Goal: Task Accomplishment & Management: Manage account settings

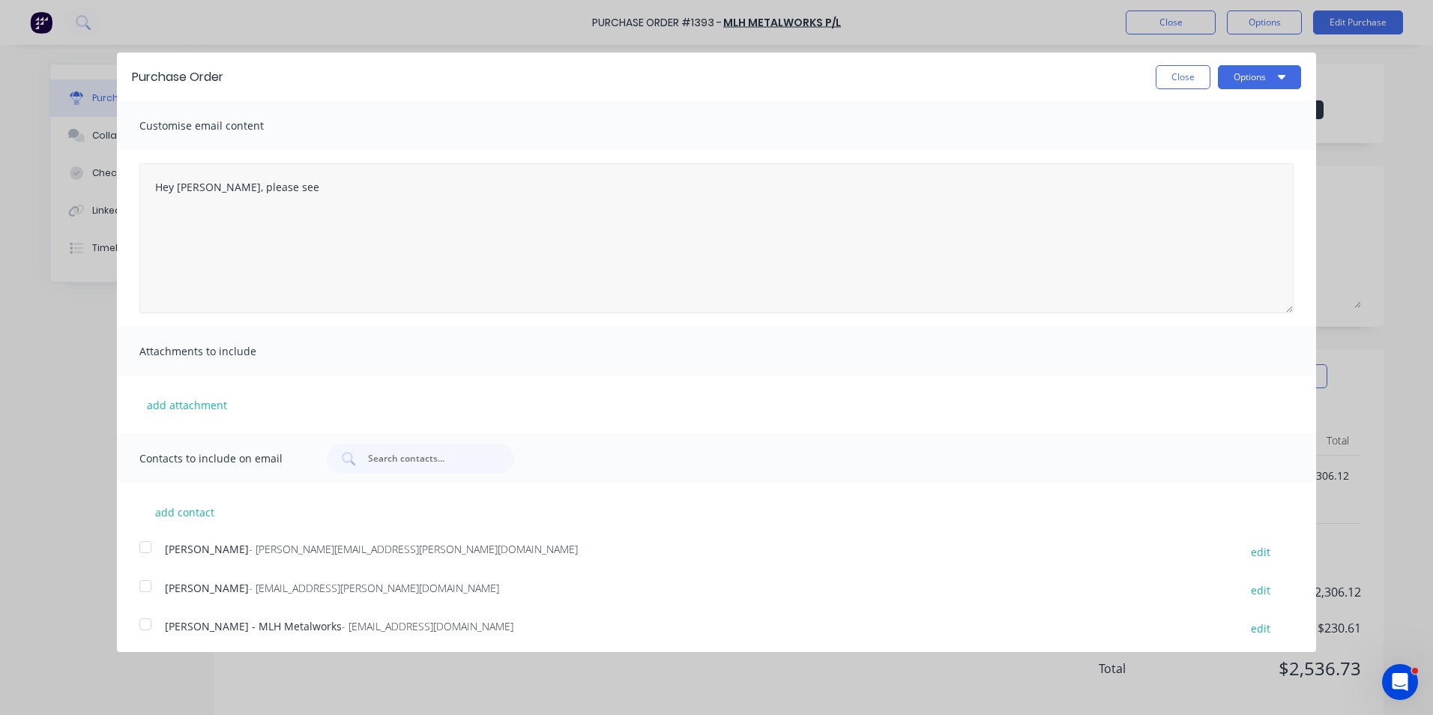
type textarea "Hey Mitch, please see a"
type textarea "x"
drag, startPoint x: 233, startPoint y: 291, endPoint x: 160, endPoint y: 188, distance: 126.3
click at [160, 188] on textarea "Hey [PERSON_NAME], please see attached PO for truck #13 Belly panel kit, in ref…" at bounding box center [716, 238] width 1154 height 150
click at [286, 277] on textarea "Hey [PERSON_NAME], please see attached PO for truck #13 Belly panel kit, in ref…" at bounding box center [716, 238] width 1154 height 150
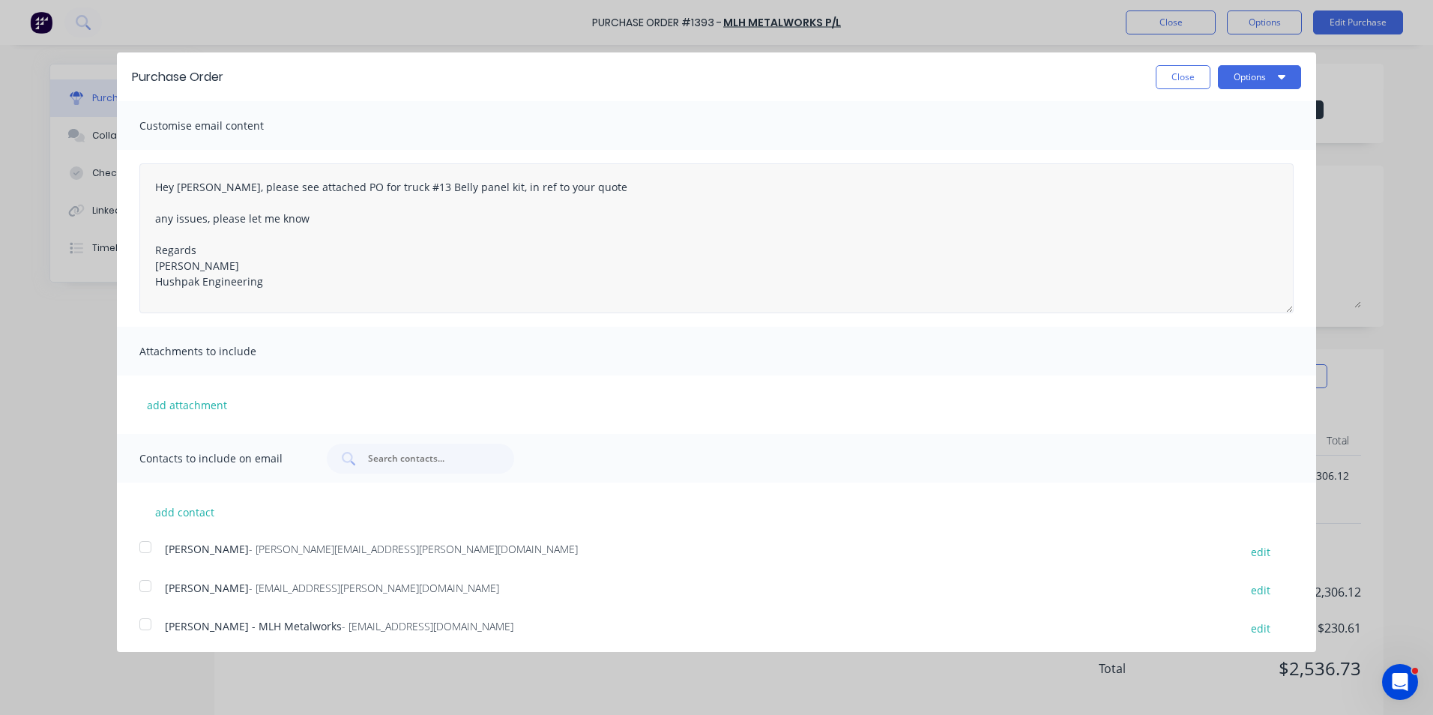
drag, startPoint x: 274, startPoint y: 283, endPoint x: 143, endPoint y: 193, distance: 159.1
click at [143, 193] on textarea "Hey [PERSON_NAME], please see attached PO for truck #13 Belly panel kit, in ref…" at bounding box center [716, 238] width 1154 height 150
type textarea "Hey [PERSON_NAME], please see attached PO for truck #13 Belly panel kit, in ref…"
click at [1185, 81] on button "Close" at bounding box center [1183, 77] width 55 height 24
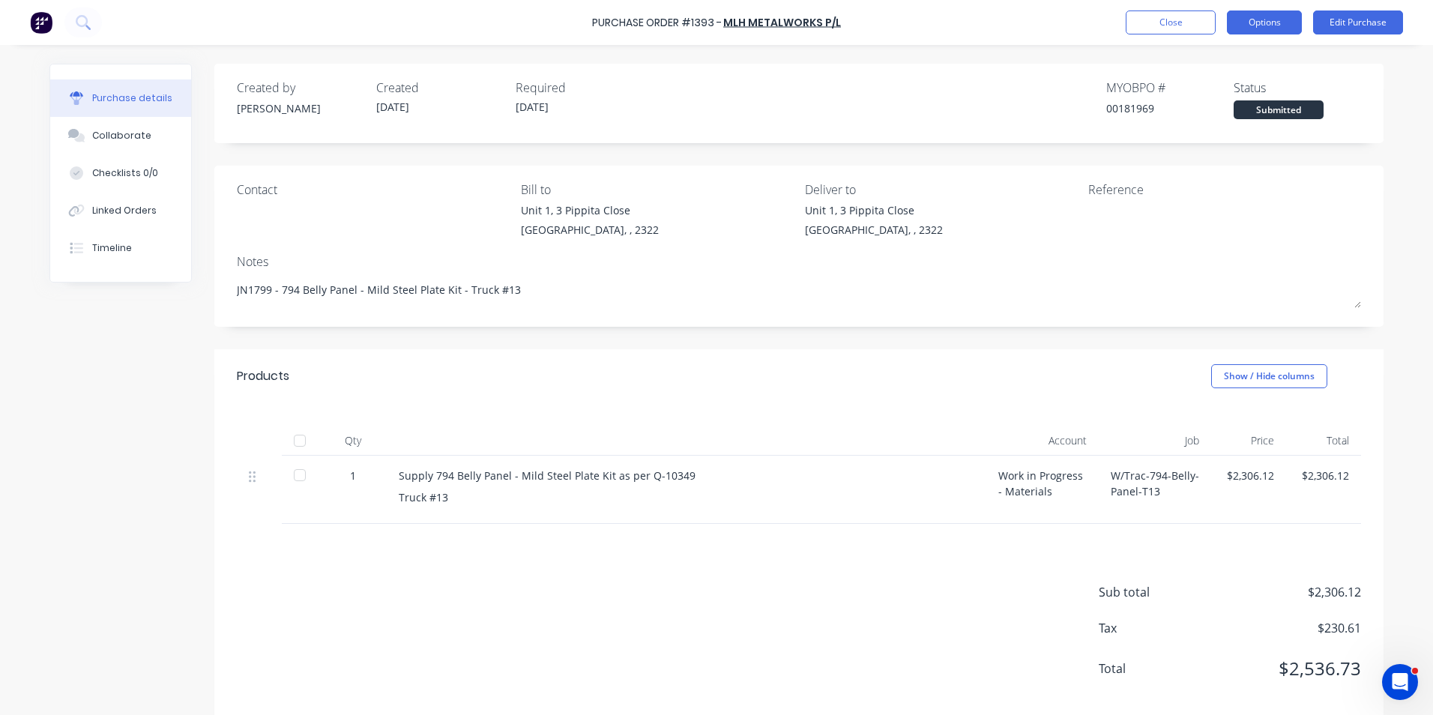
click at [1256, 22] on button "Options" at bounding box center [1264, 22] width 75 height 24
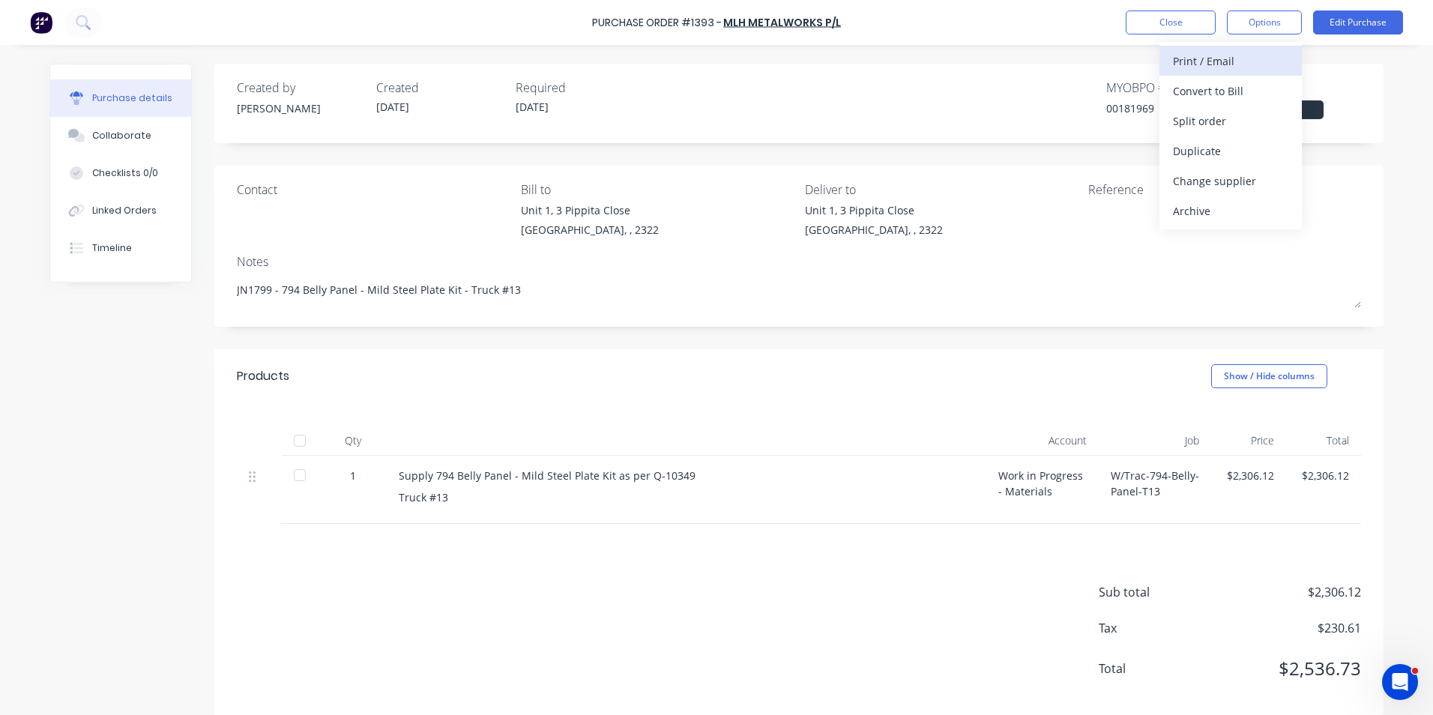
click at [1216, 59] on div "Print / Email" at bounding box center [1230, 61] width 115 height 22
click at [1207, 88] on div "With pricing" at bounding box center [1230, 91] width 115 height 22
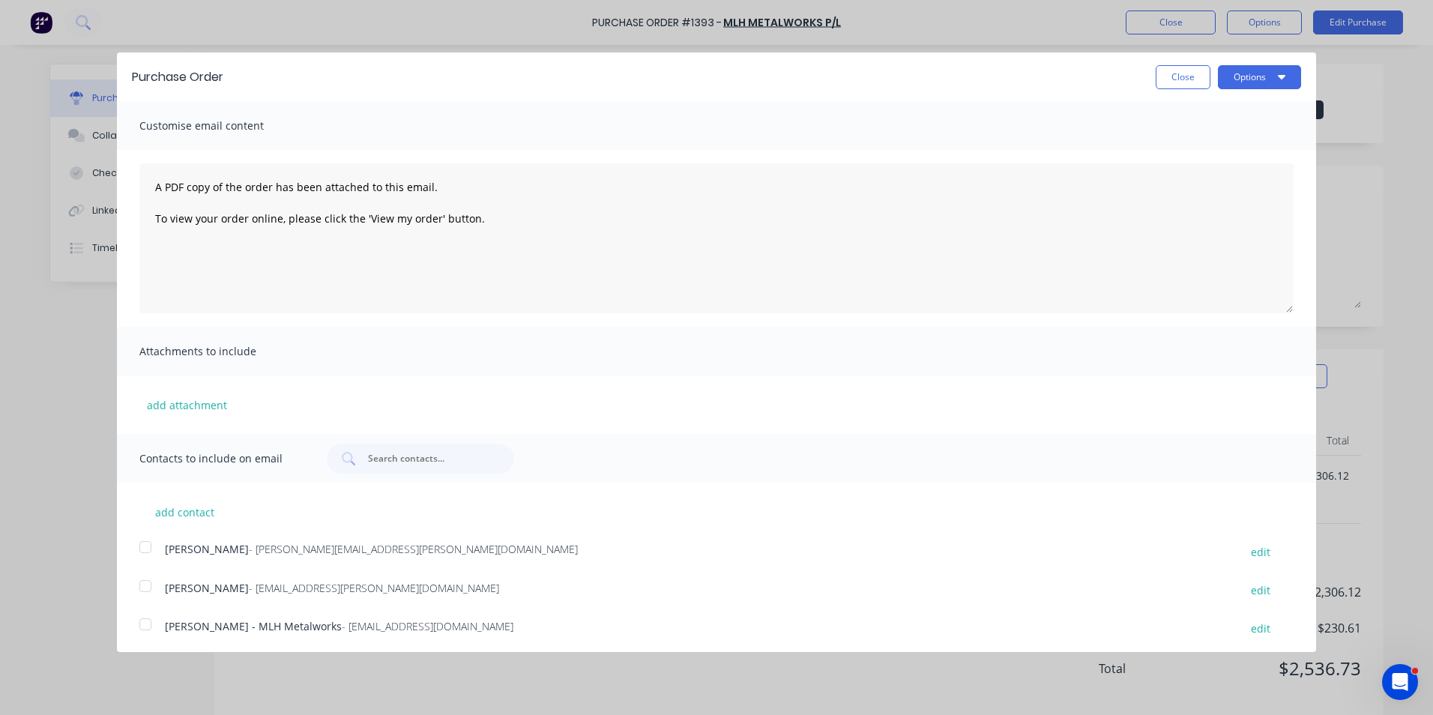
type textarea "x"
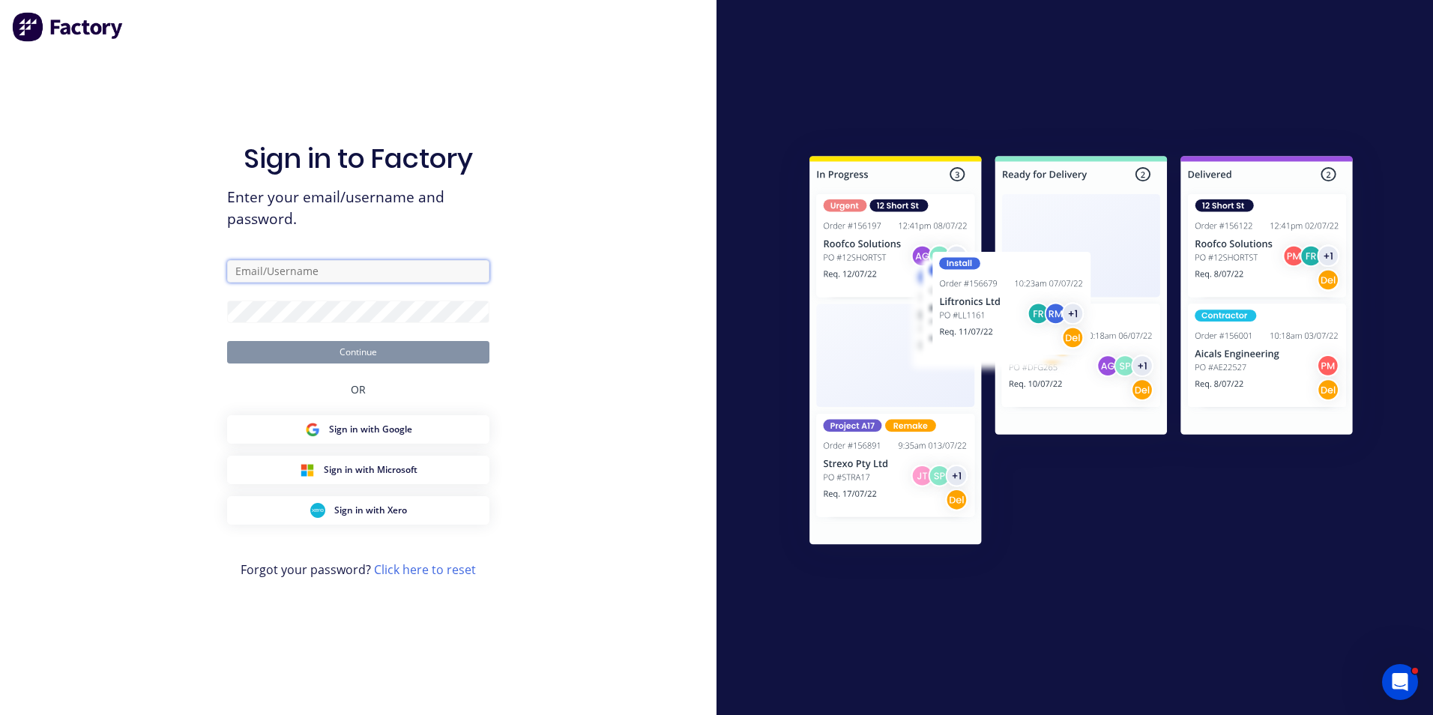
type input "greg.rawe@hushpak.com.au"
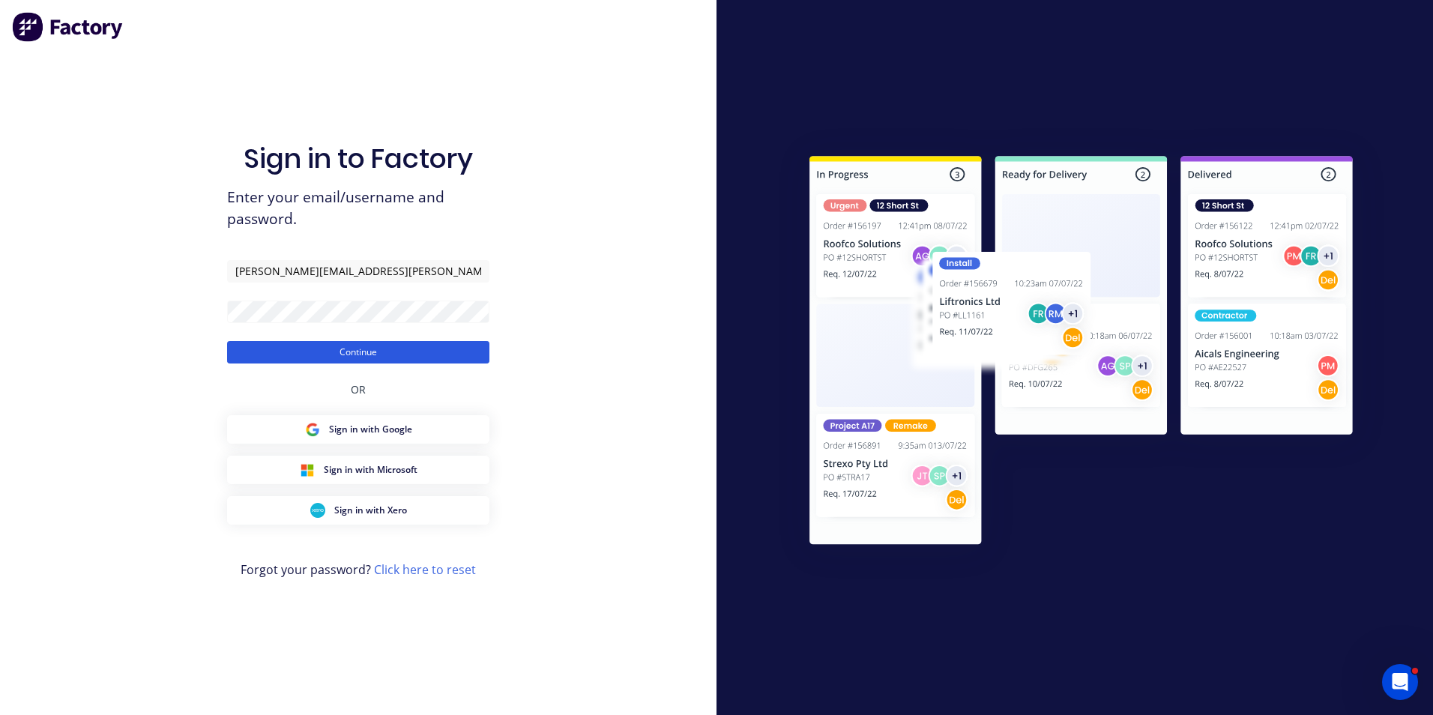
click at [376, 349] on button "Continue" at bounding box center [358, 352] width 262 height 22
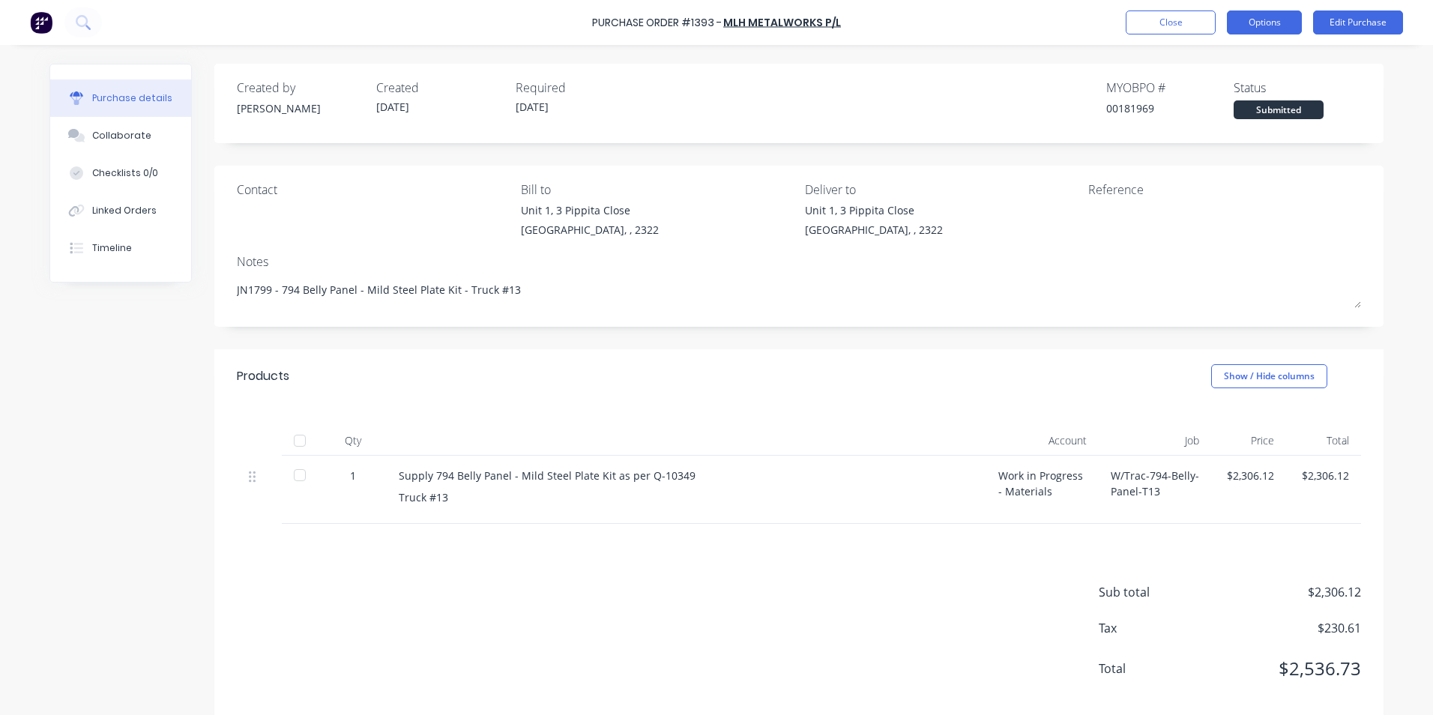
click at [1268, 22] on button "Options" at bounding box center [1264, 22] width 75 height 24
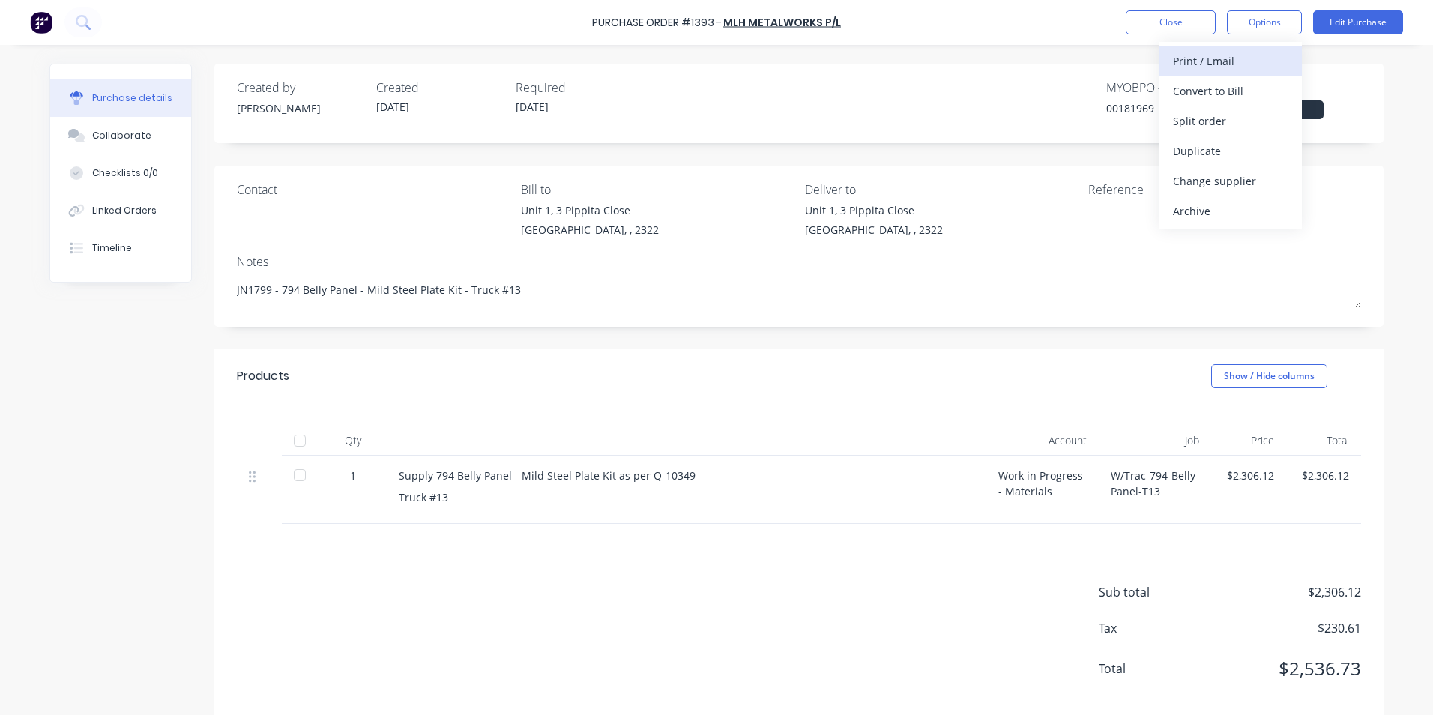
click at [1210, 64] on div "Print / Email" at bounding box center [1230, 61] width 115 height 22
click at [1206, 88] on div "With pricing" at bounding box center [1230, 91] width 115 height 22
type textarea "x"
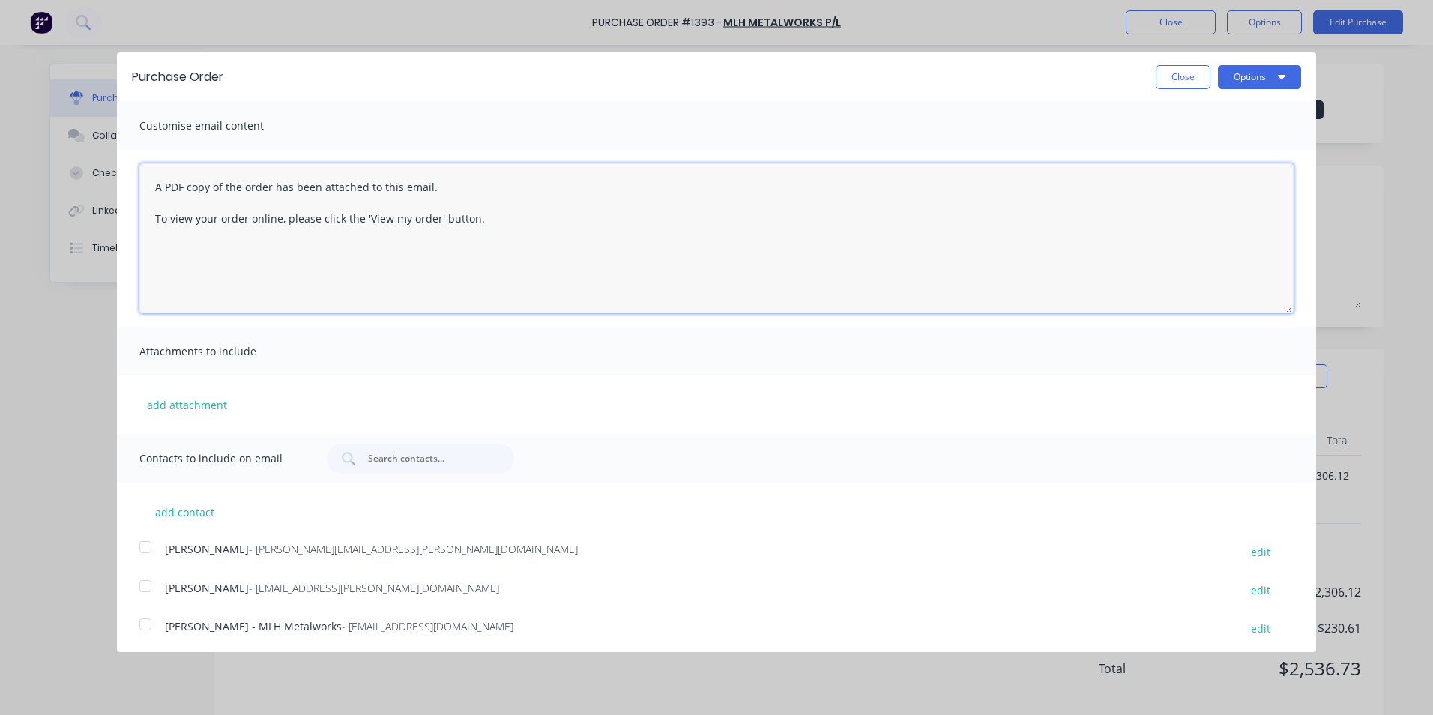
drag, startPoint x: 489, startPoint y: 216, endPoint x: 128, endPoint y: 175, distance: 362.9
click at [128, 175] on div "A PDF copy of the order has been attached to this email. To view your order onl…" at bounding box center [716, 238] width 1199 height 177
paste textarea "Hey [PERSON_NAME], please see attached PO for truck #13 Belly panel kit, in ref…"
type textarea "Hey [PERSON_NAME], please see attached PO for truck #13 Belly panel kit, in ref…"
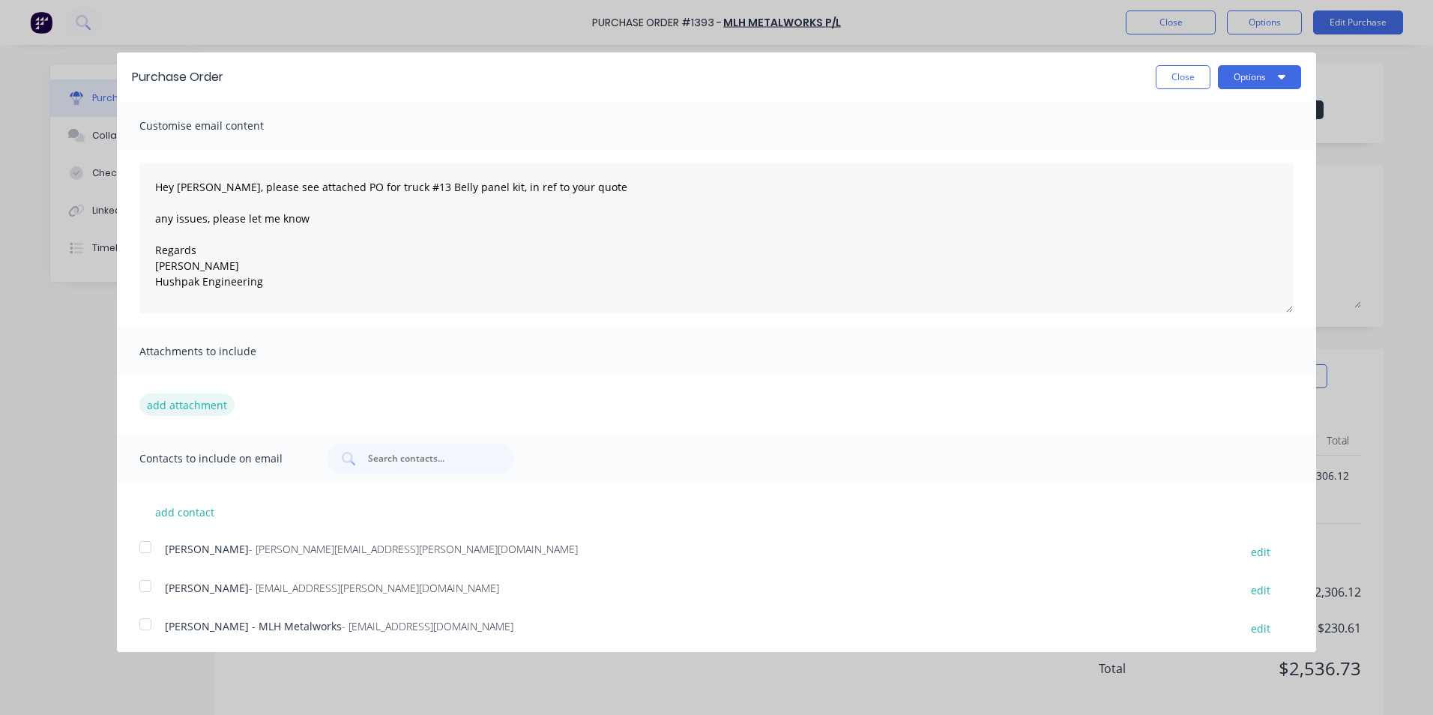
click at [204, 402] on button "add attachment" at bounding box center [186, 405] width 95 height 22
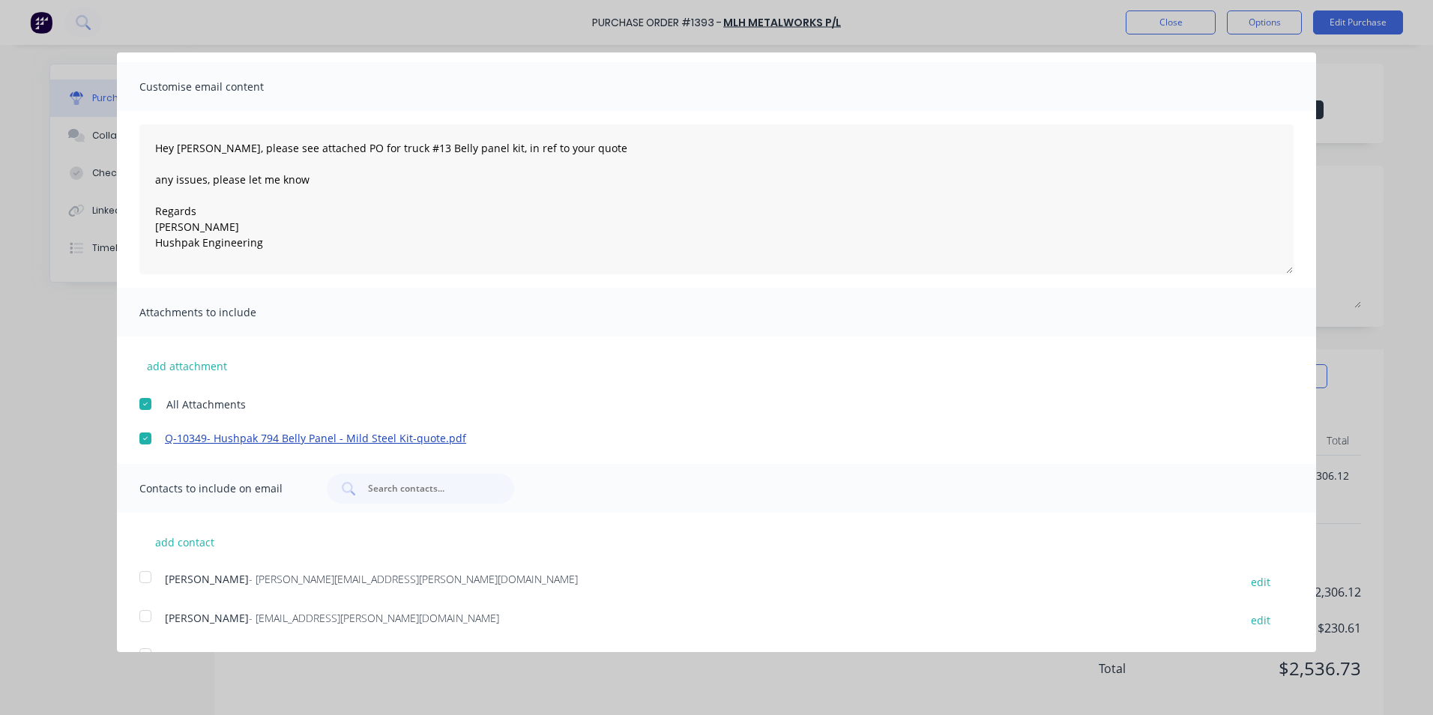
scroll to position [73, 0]
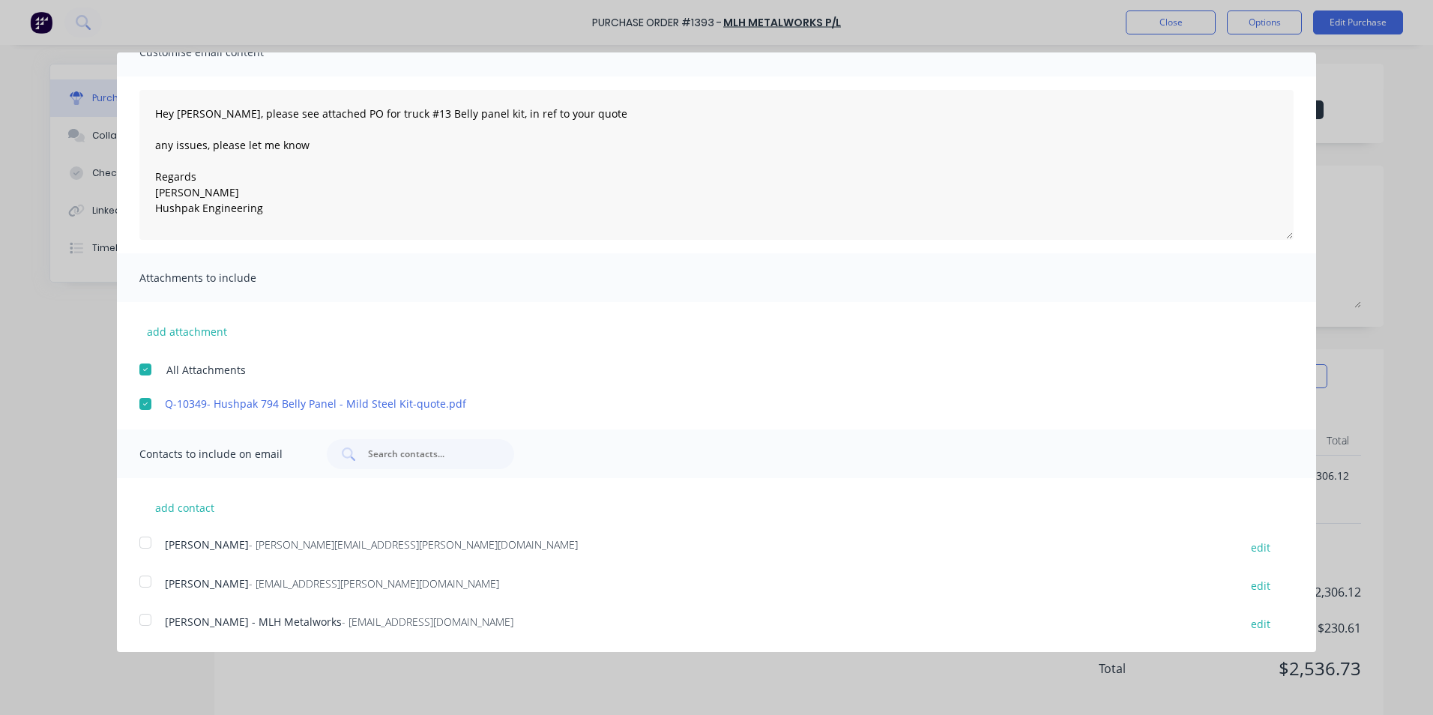
click at [147, 540] on div at bounding box center [145, 543] width 30 height 30
drag, startPoint x: 145, startPoint y: 618, endPoint x: 163, endPoint y: 615, distance: 17.5
click at [146, 618] on div at bounding box center [145, 620] width 30 height 30
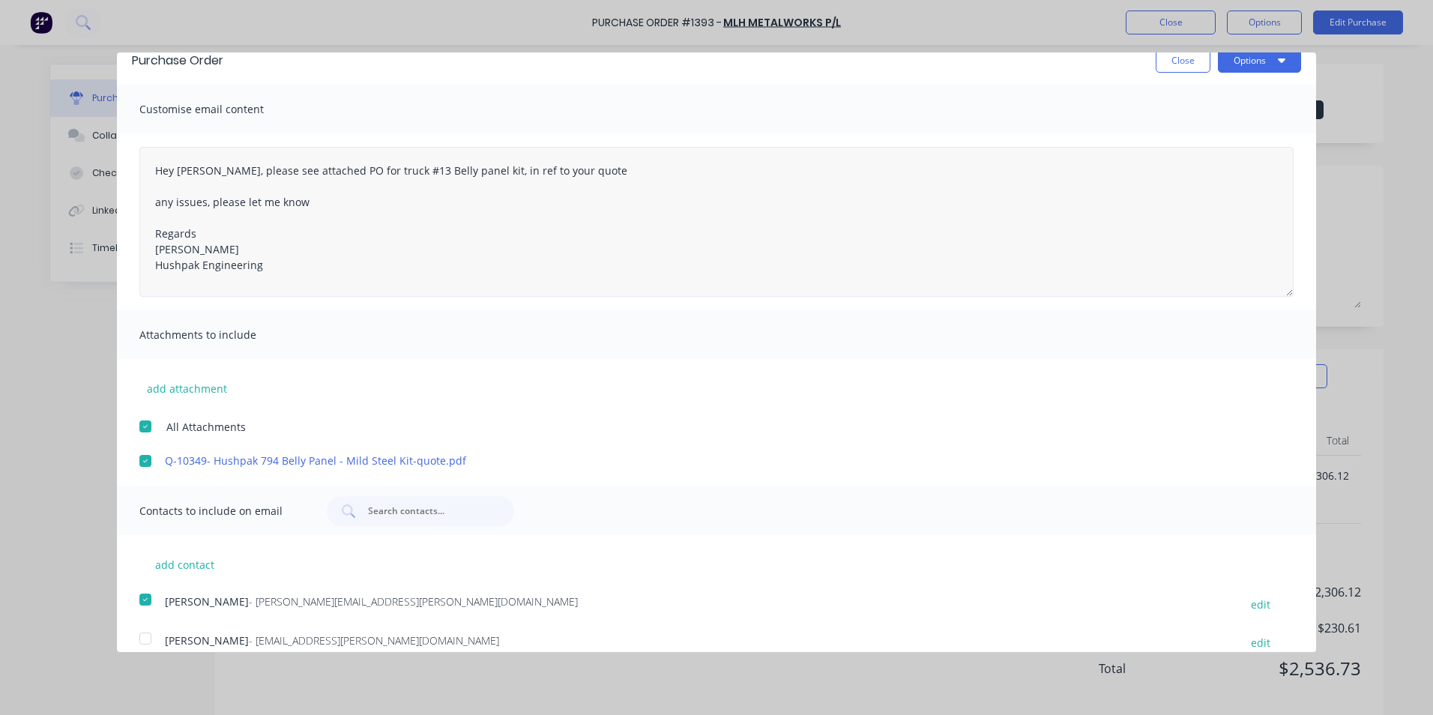
scroll to position [0, 0]
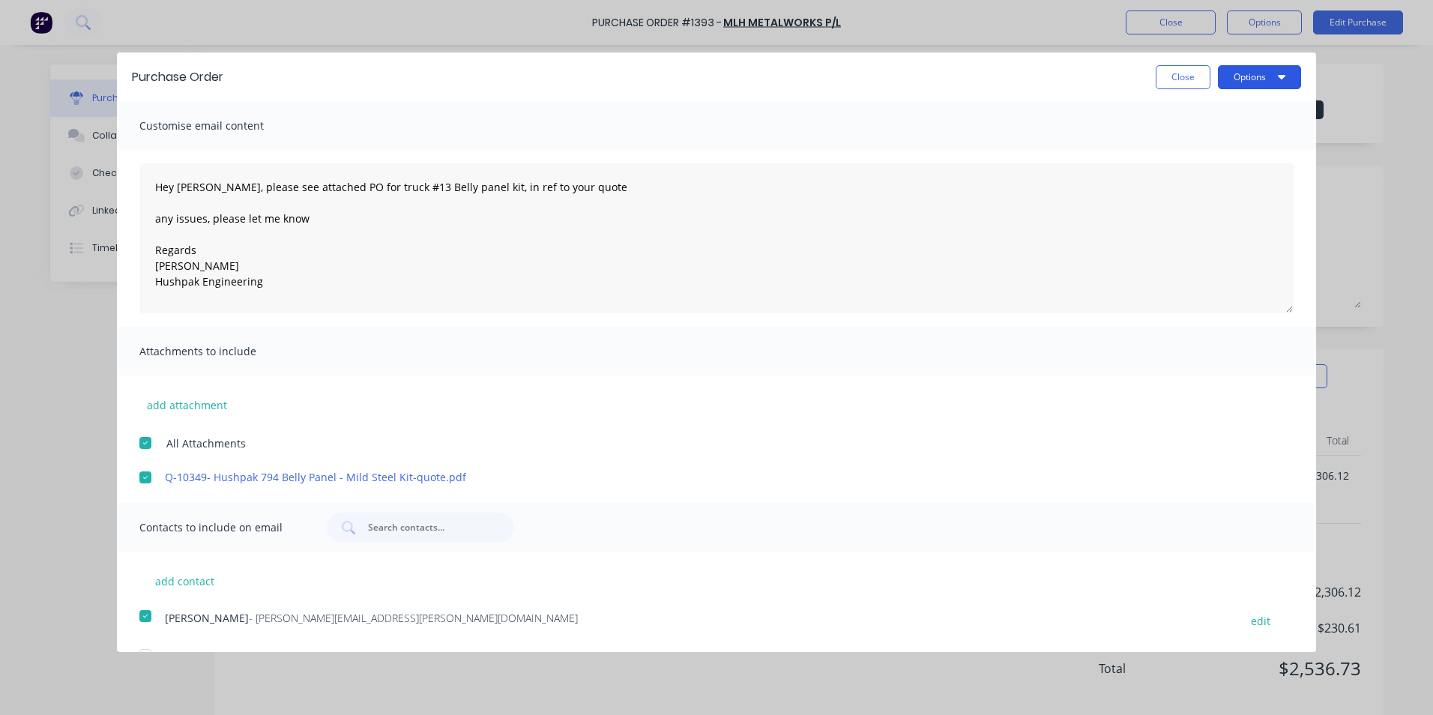
click at [1243, 72] on button "Options" at bounding box center [1259, 77] width 83 height 24
click at [1178, 142] on div "Email" at bounding box center [1229, 145] width 115 height 22
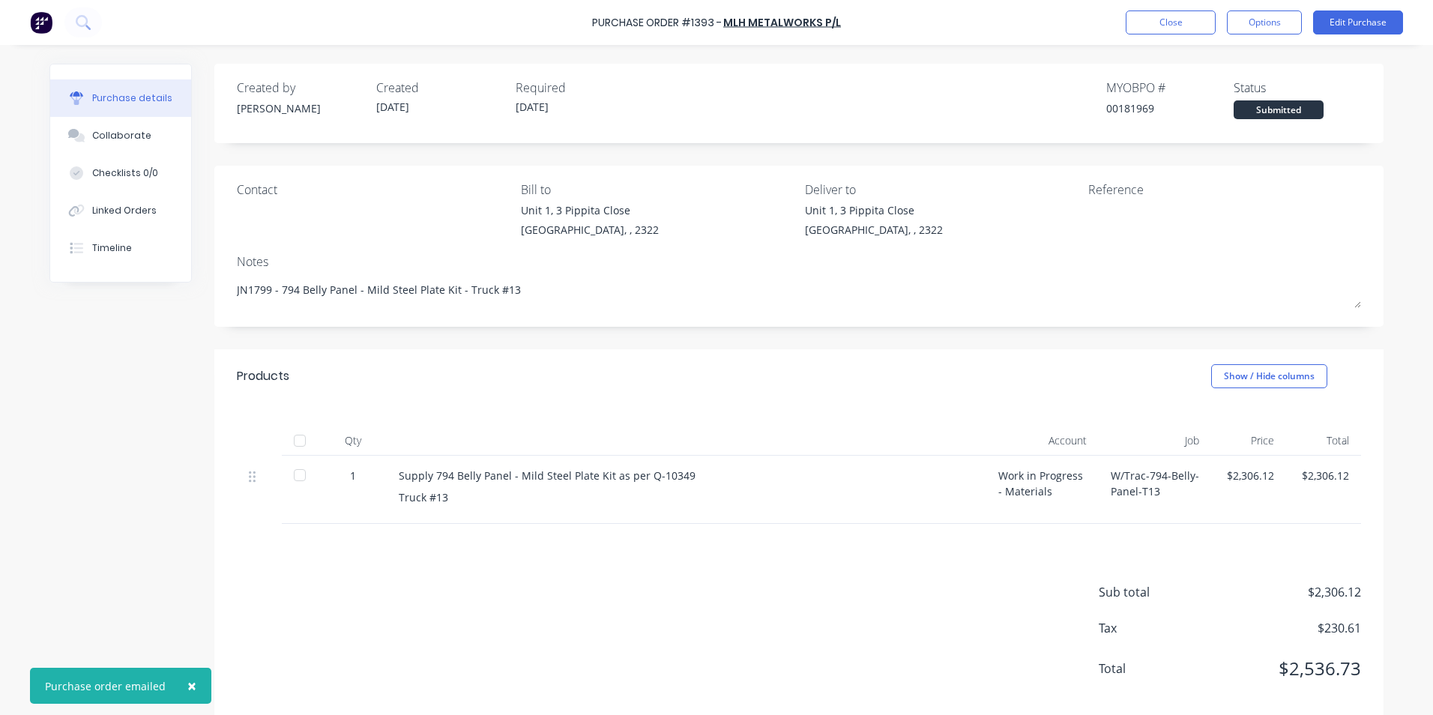
type textarea "x"
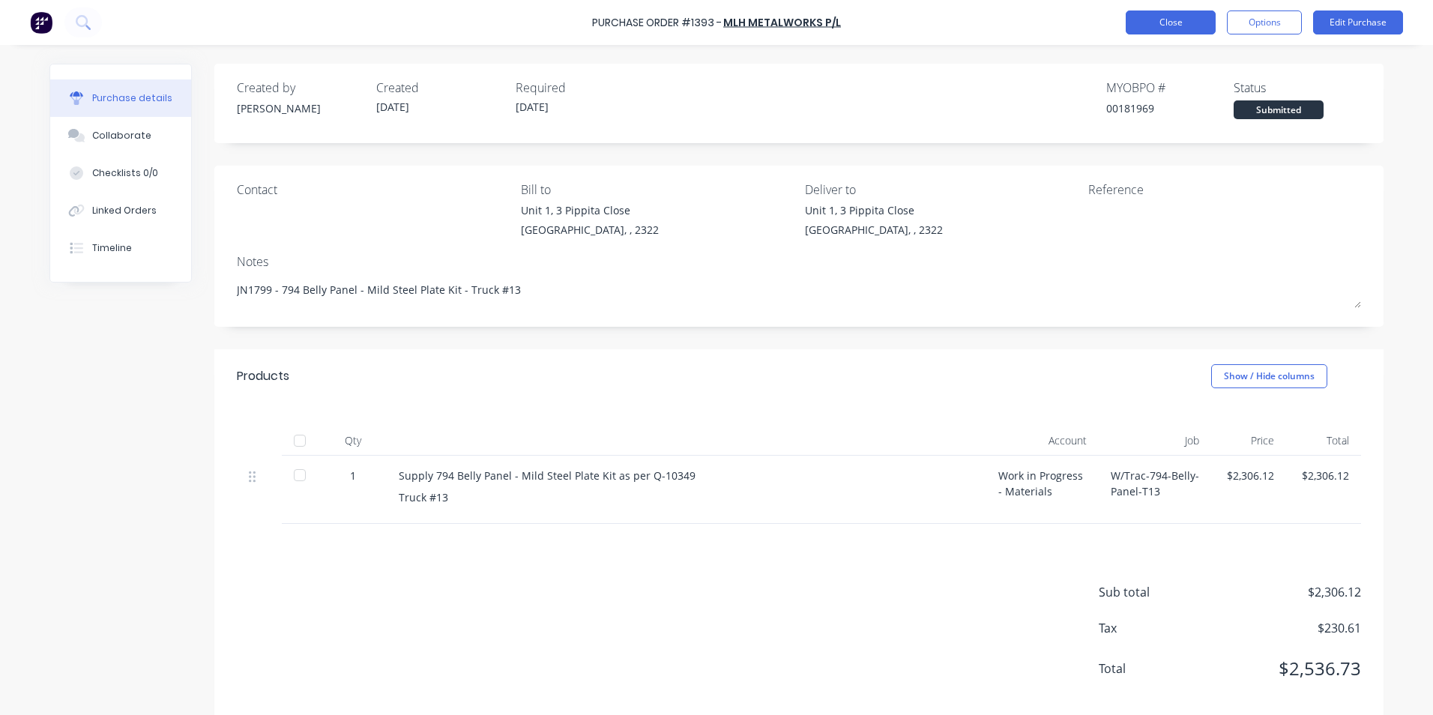
click at [1172, 21] on button "Close" at bounding box center [1171, 22] width 90 height 24
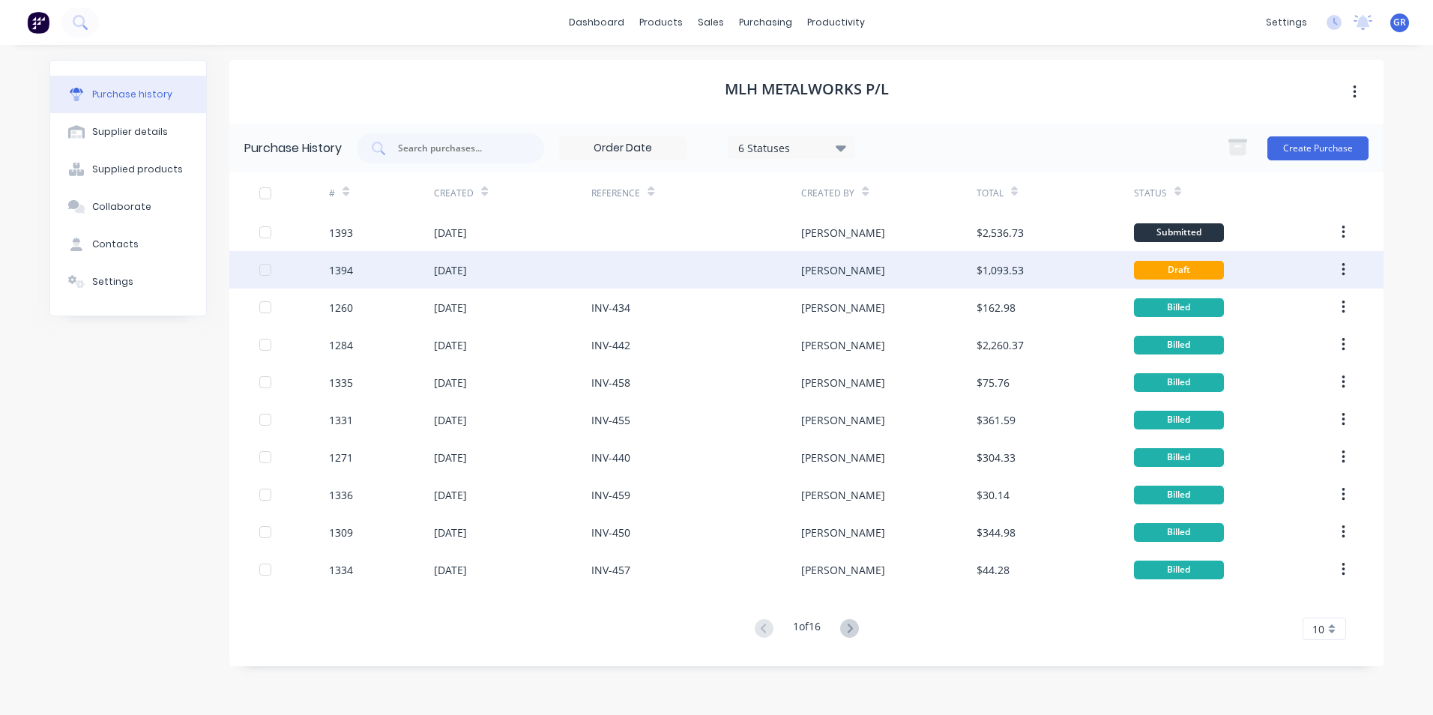
click at [346, 268] on div "1394" at bounding box center [341, 270] width 24 height 16
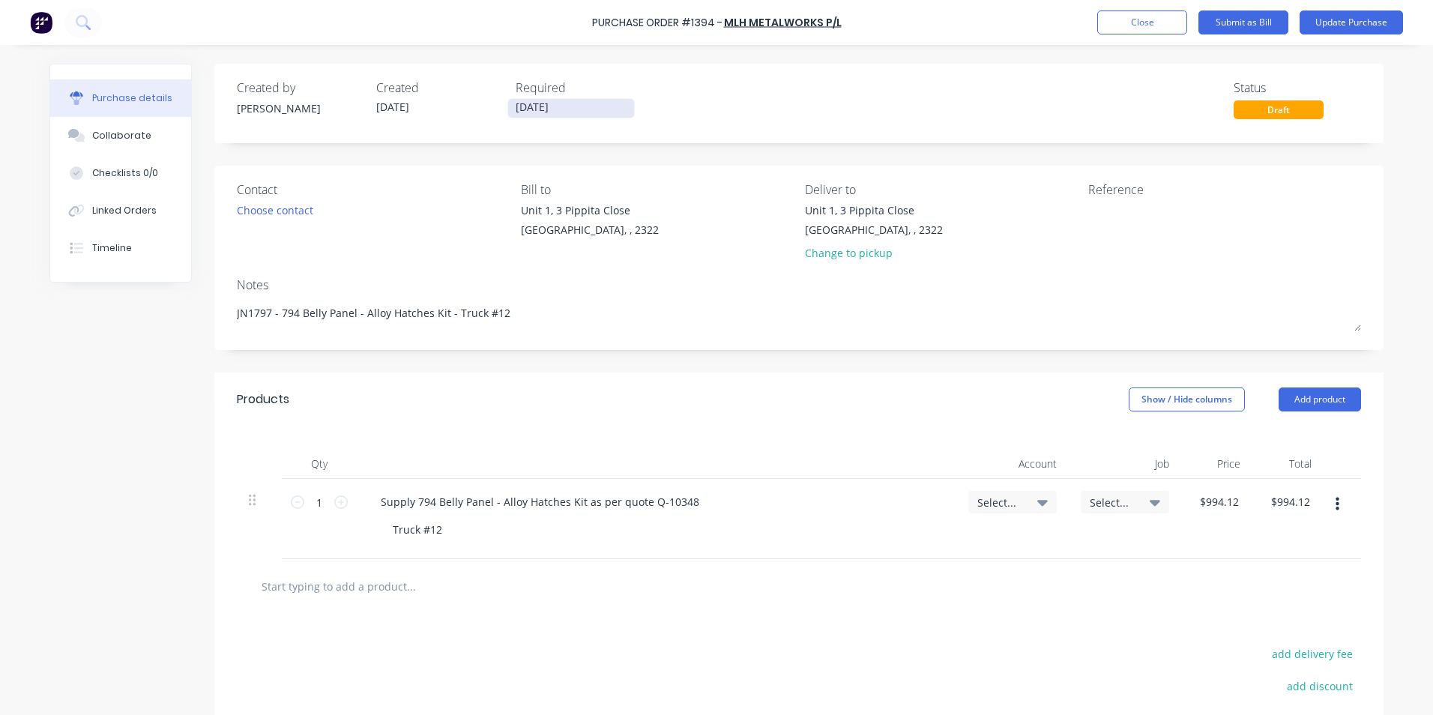
click at [527, 103] on input "[DATE]" at bounding box center [571, 108] width 126 height 19
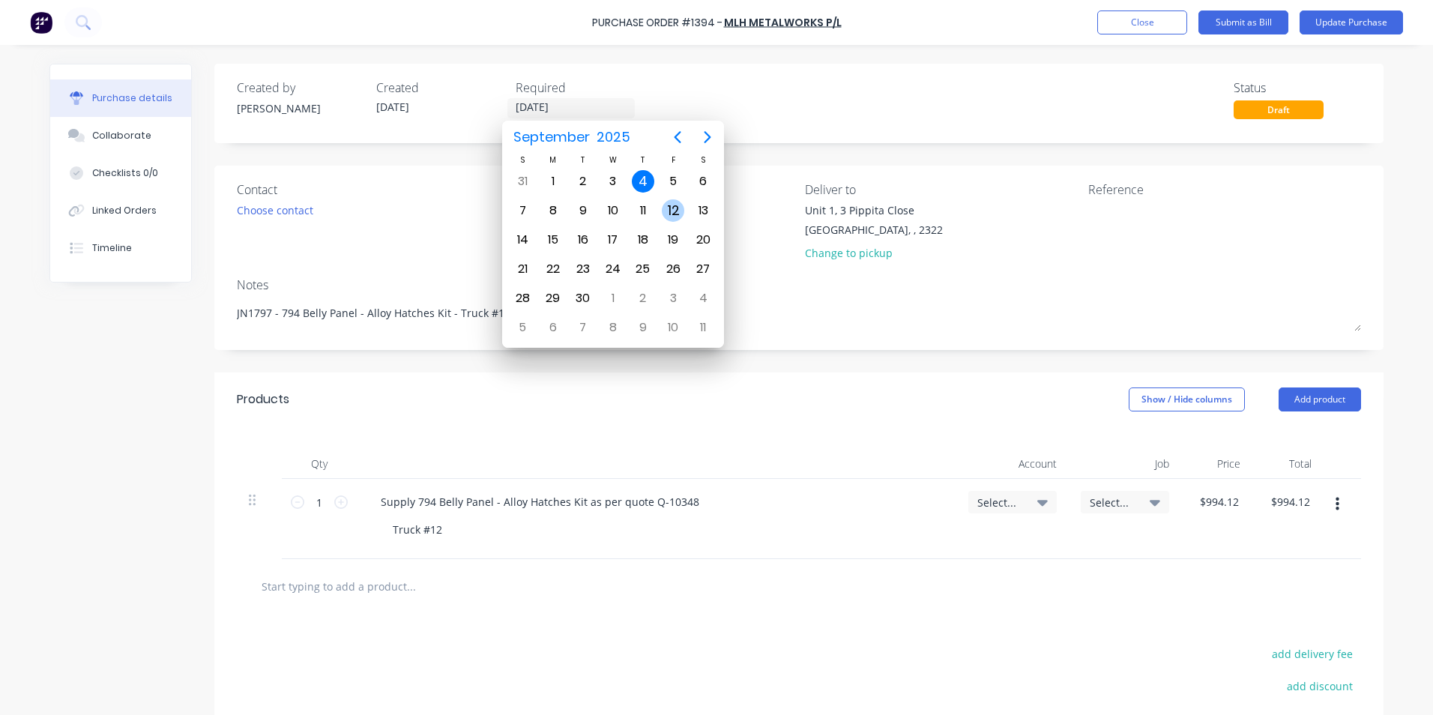
click at [668, 208] on div "12" at bounding box center [673, 210] width 22 height 22
type input "[DATE]"
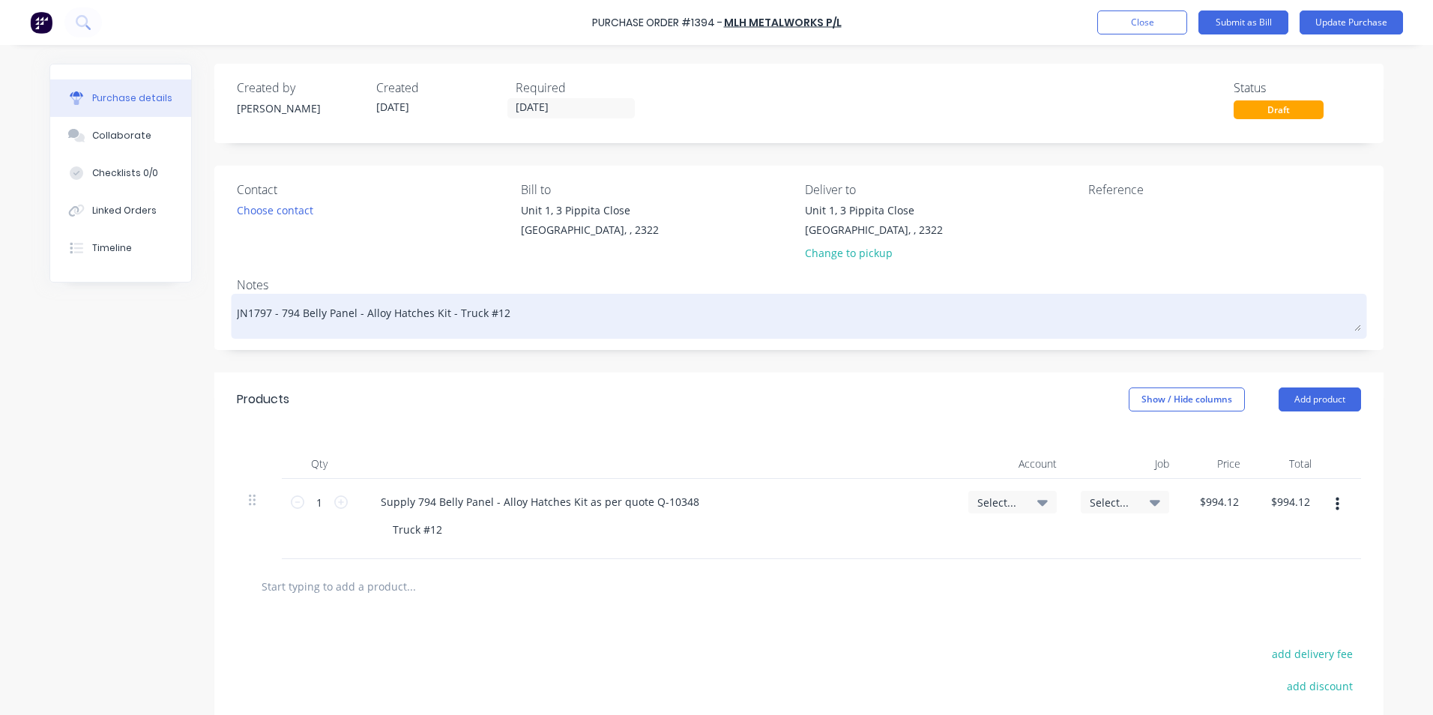
click at [492, 313] on textarea "JN1797 - 794 Belly Panel - Alloy Hatches Kit - Truck #12" at bounding box center [799, 315] width 1124 height 34
click at [262, 310] on textarea "JN1797 - 794 Belly Panel - Alloy Hatches Kit - Truck #13" at bounding box center [799, 315] width 1124 height 34
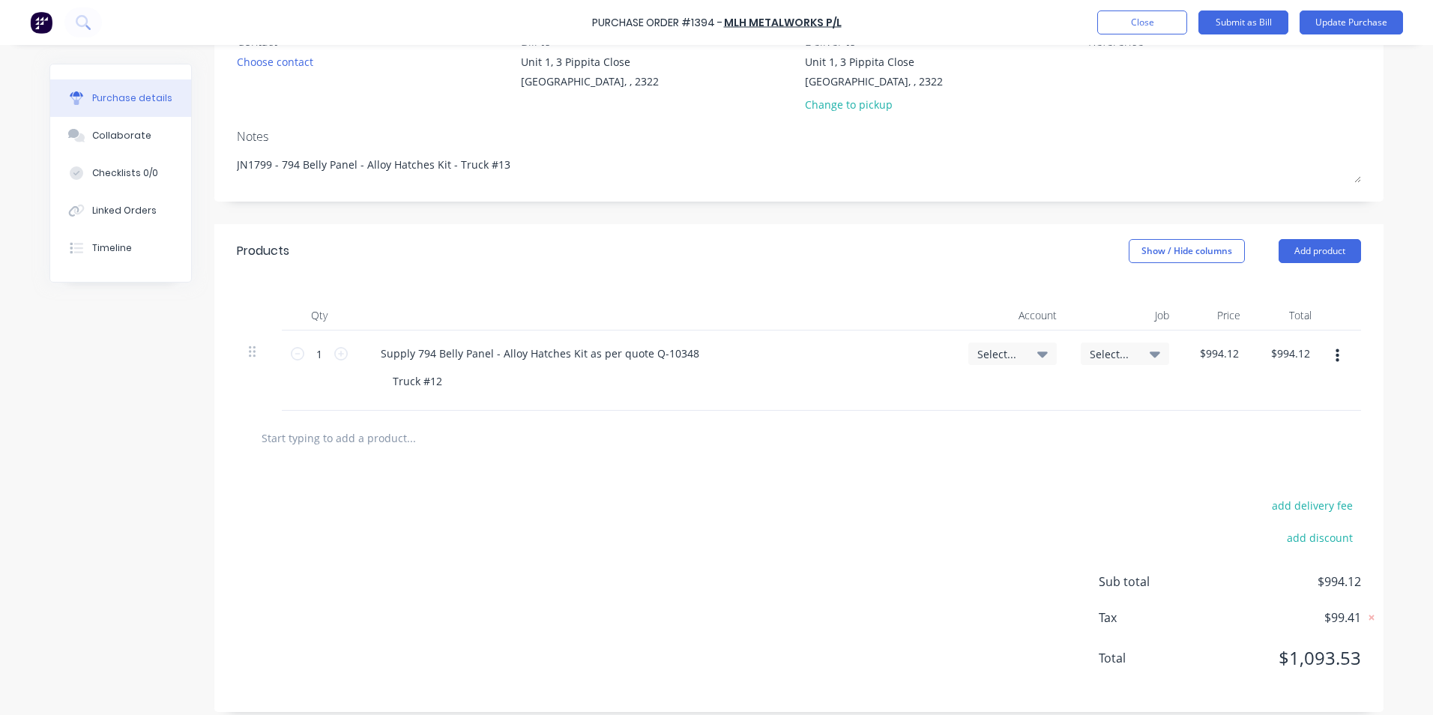
scroll to position [150, 0]
type textarea "JN1799 - 794 Belly Panel - Alloy Hatches Kit - Truck #13"
click at [432, 380] on div "Truck #12" at bounding box center [417, 380] width 73 height 22
click at [978, 352] on span "Select..." at bounding box center [1000, 353] width 45 height 16
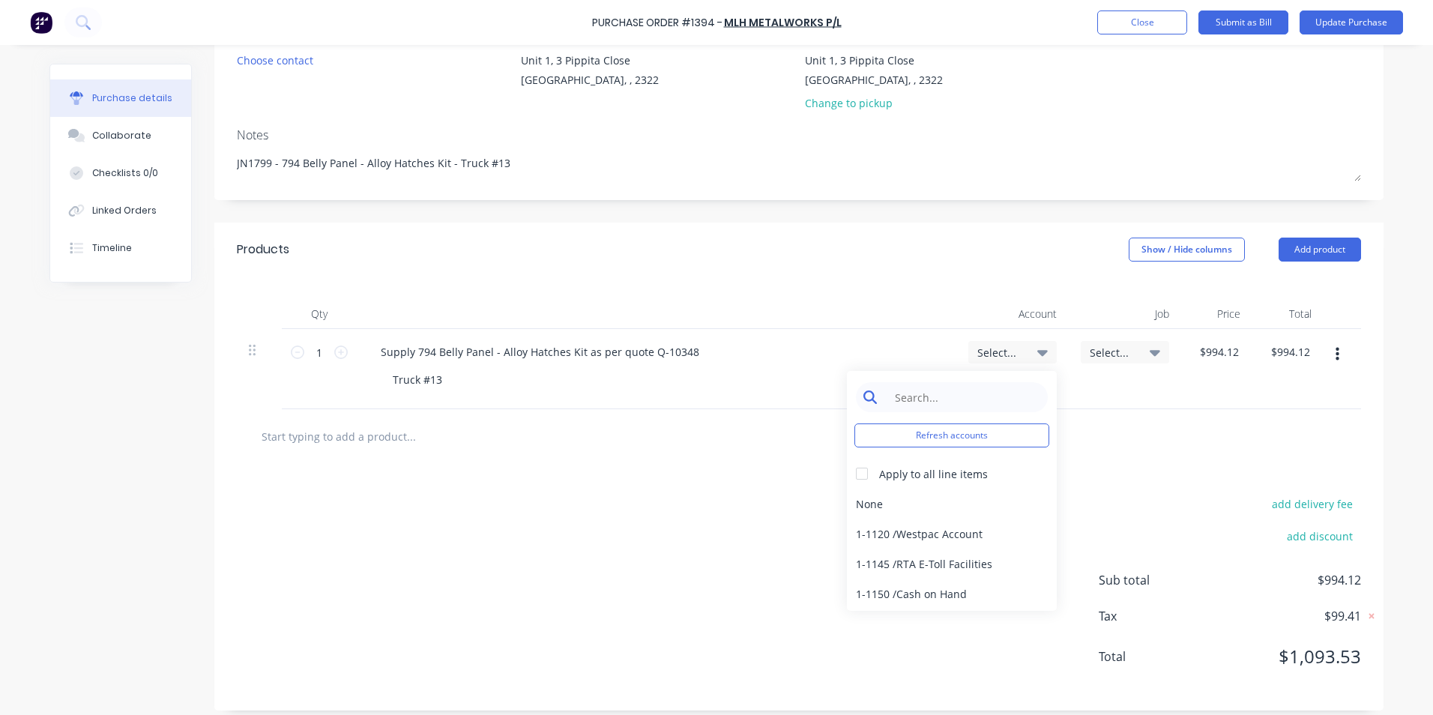
click at [914, 397] on input at bounding box center [964, 397] width 154 height 30
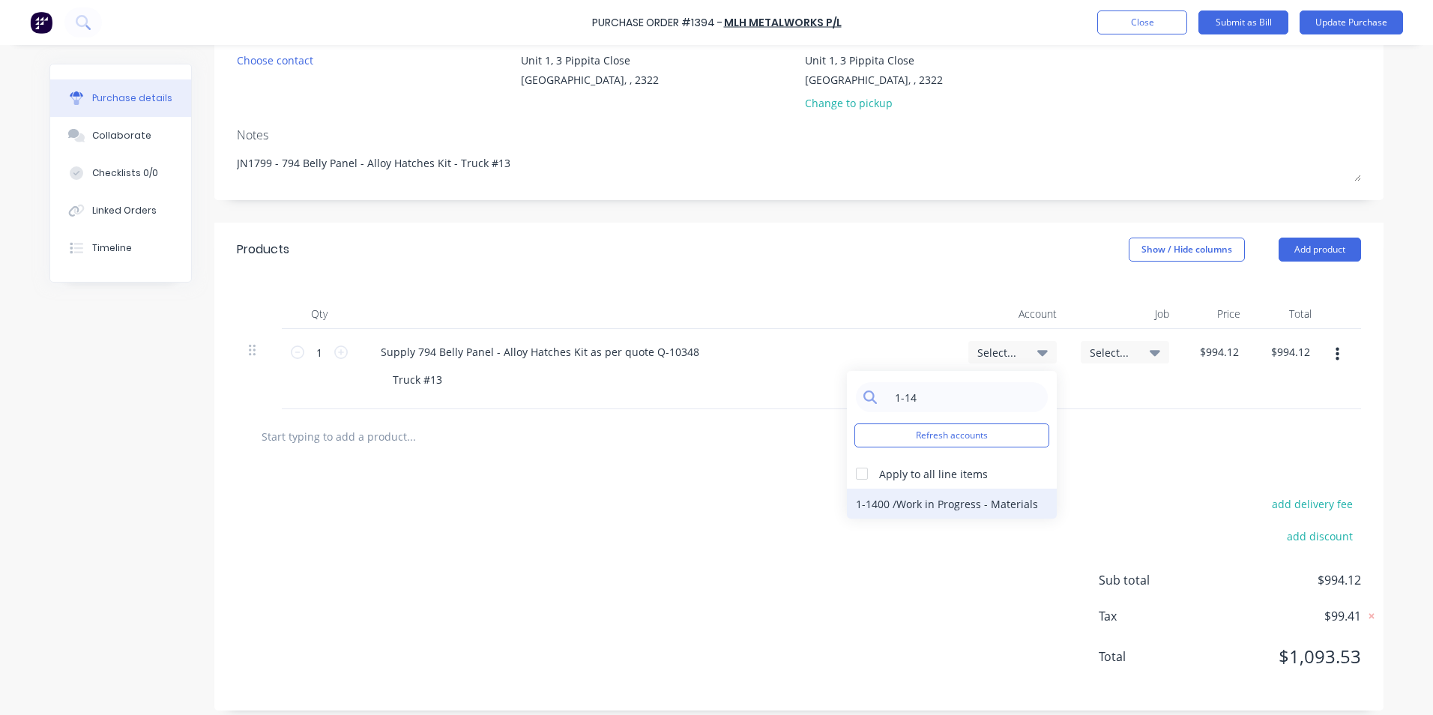
type input "1-14"
drag, startPoint x: 963, startPoint y: 501, endPoint x: 983, endPoint y: 493, distance: 21.2
click at [963, 502] on div "1-1400 / Work in Progress - Materials" at bounding box center [952, 504] width 210 height 30
click at [1109, 353] on span "Select..." at bounding box center [1112, 353] width 45 height 16
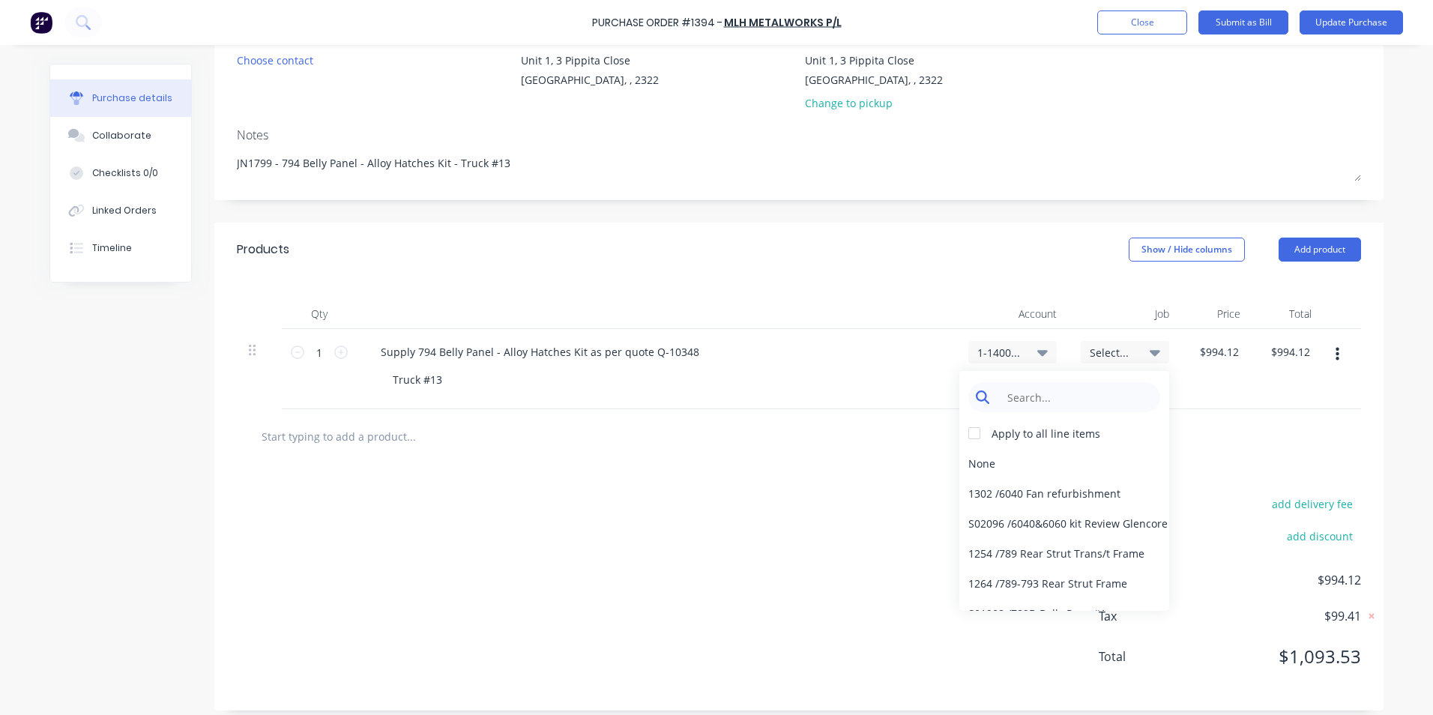
click at [1020, 396] on input at bounding box center [1076, 397] width 154 height 30
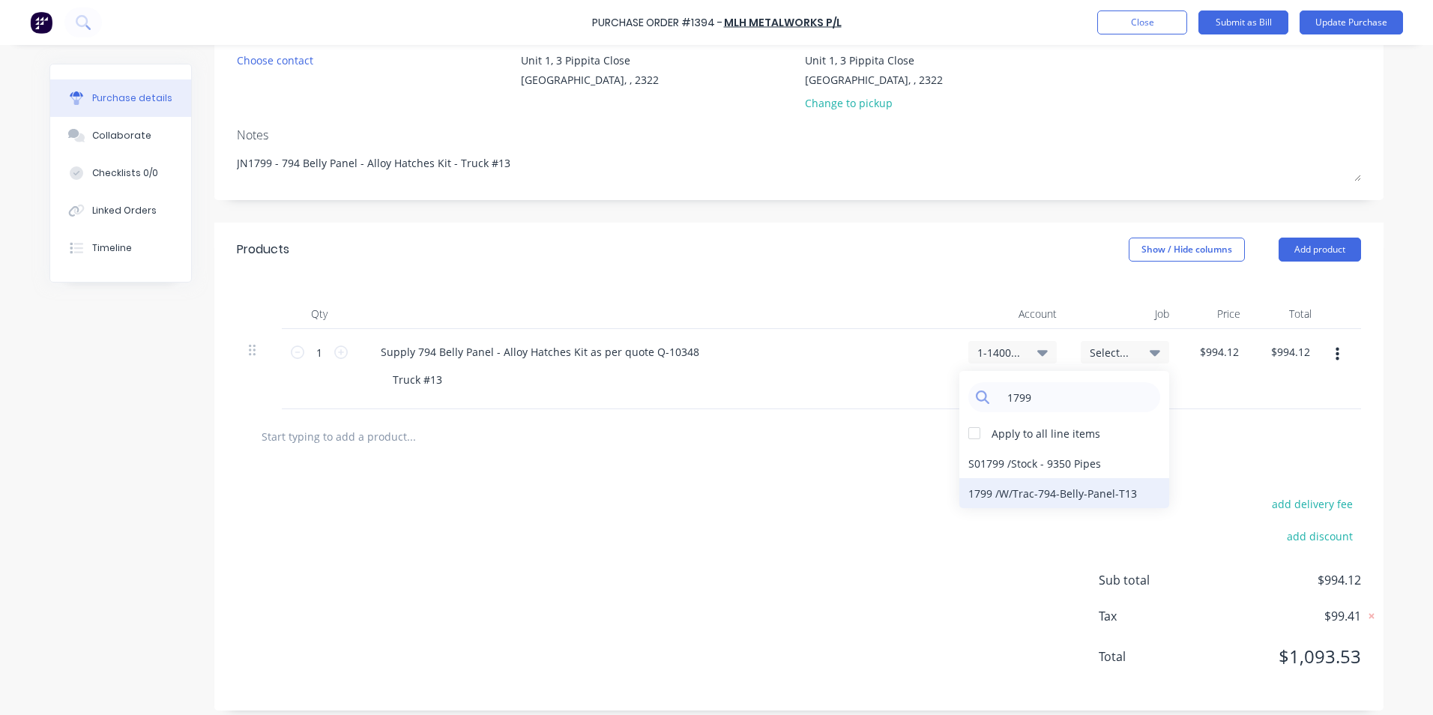
type input "1799"
click at [1008, 496] on div "1799 / W/Trac-794-Belly-Panel-T13" at bounding box center [1065, 493] width 210 height 30
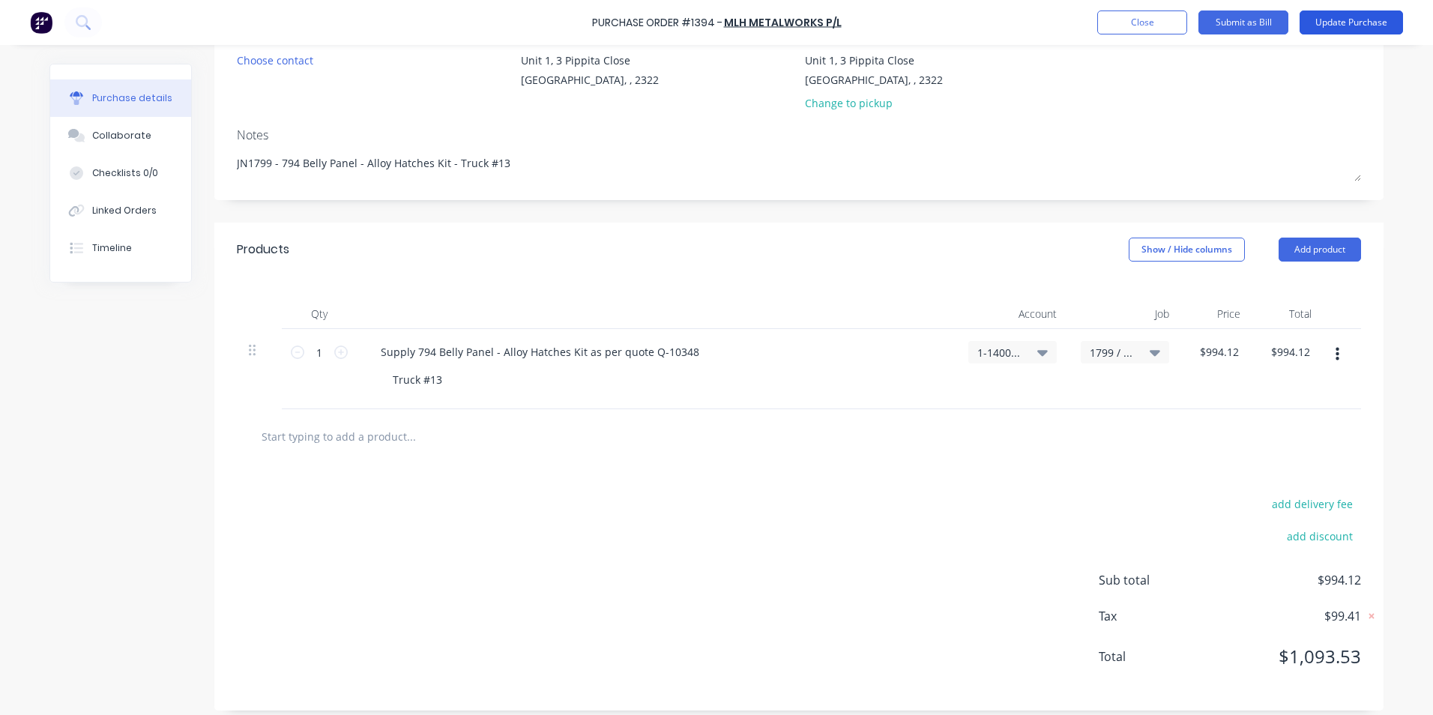
click at [1364, 18] on button "Update Purchase" at bounding box center [1351, 22] width 103 height 24
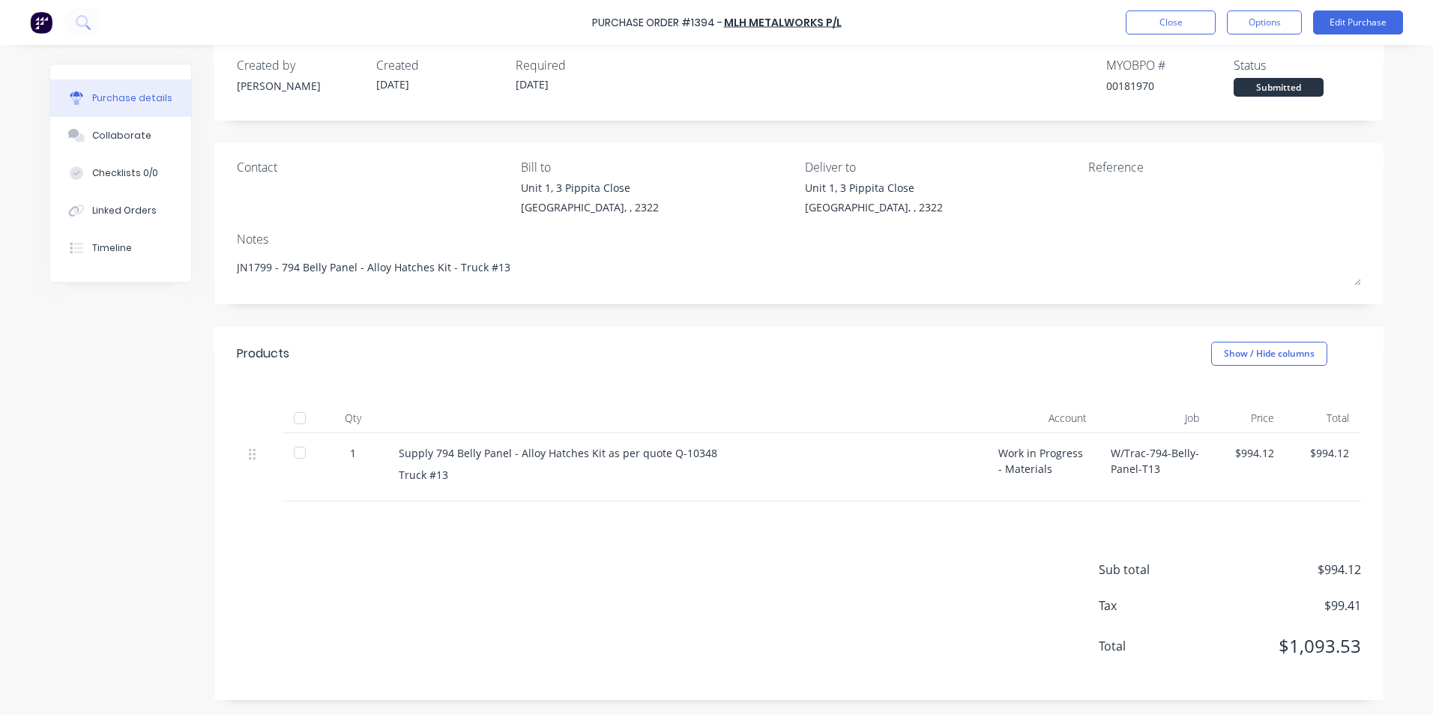
scroll to position [0, 0]
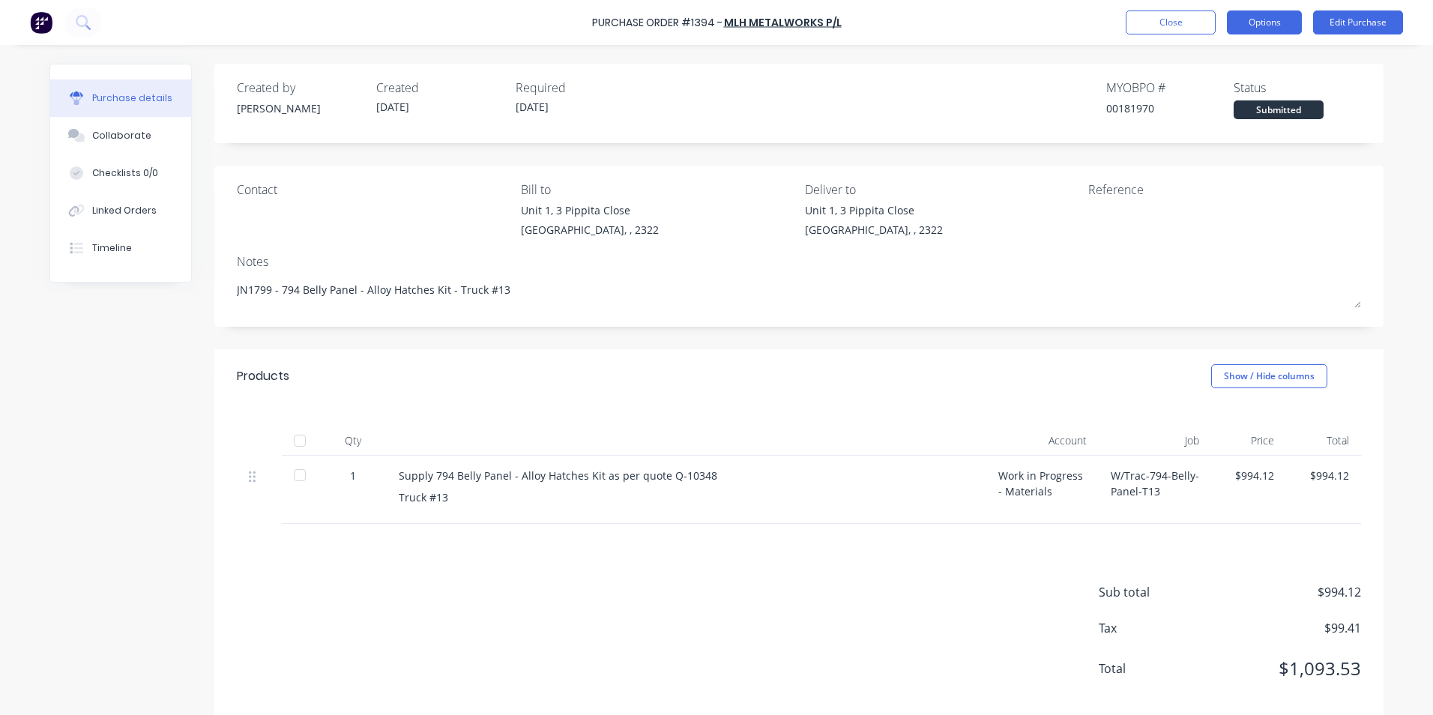
click at [1264, 26] on button "Options" at bounding box center [1264, 22] width 75 height 24
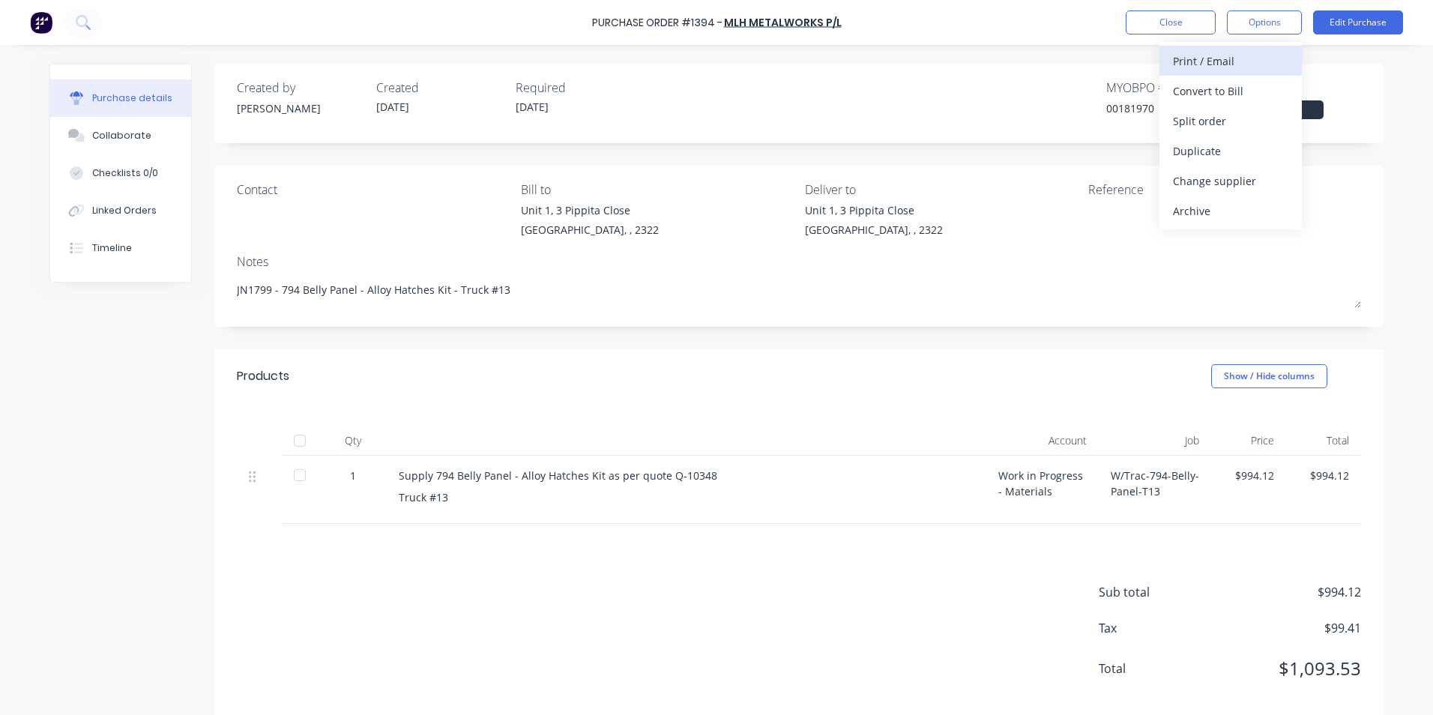
click at [1223, 61] on div "Print / Email" at bounding box center [1230, 61] width 115 height 22
click at [1217, 91] on div "With pricing" at bounding box center [1230, 91] width 115 height 22
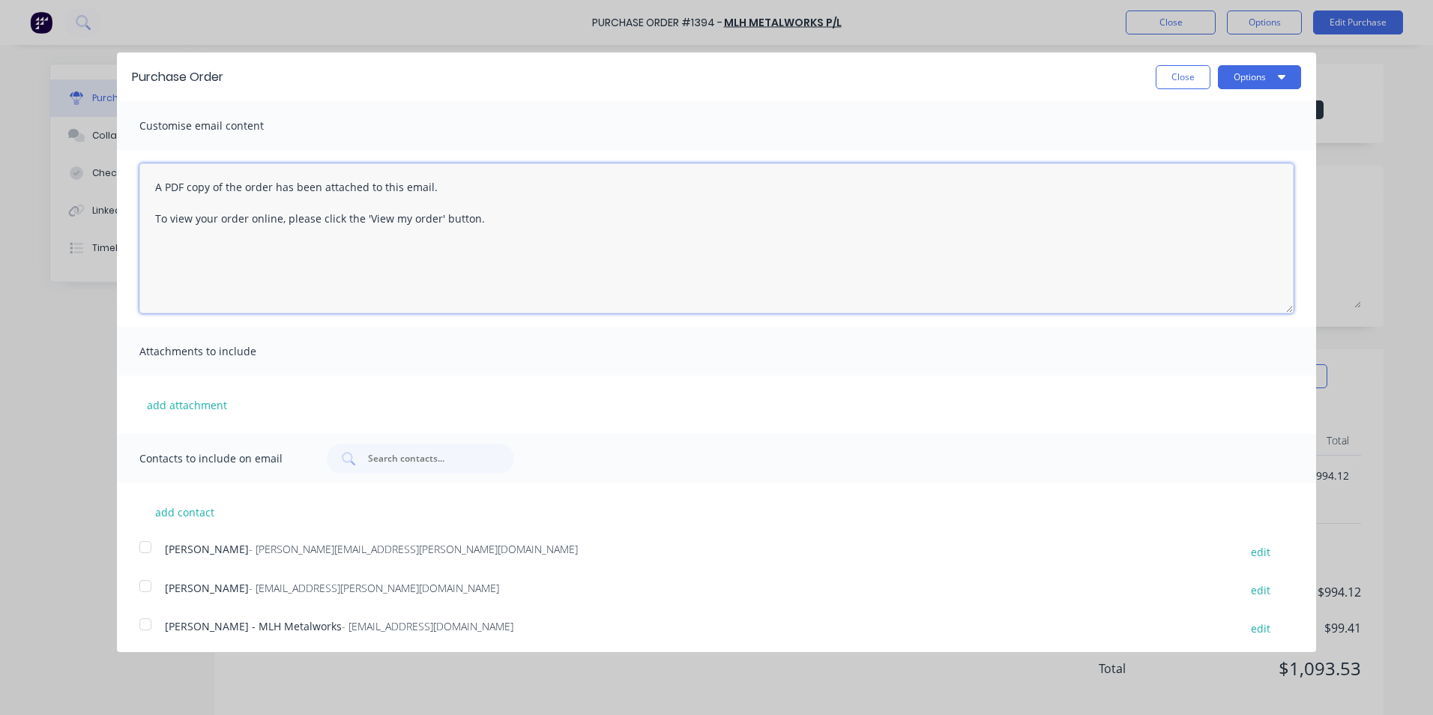
drag, startPoint x: 484, startPoint y: 217, endPoint x: 127, endPoint y: 187, distance: 358.1
click at [127, 187] on div "A PDF copy of the order has been attached to this email. To view your order onl…" at bounding box center [716, 238] width 1199 height 177
paste textarea "Hey [PERSON_NAME], please see attached PO for truck #13 Belly panel kit, in ref…"
click at [445, 191] on textarea "Hey [PERSON_NAME], please see attached PO for truck #13 Belly panel kit, in ref…" at bounding box center [716, 238] width 1154 height 150
type textarea "Hey [PERSON_NAME], please see attached PO for truck #13 Belly panel Alloy kit, …"
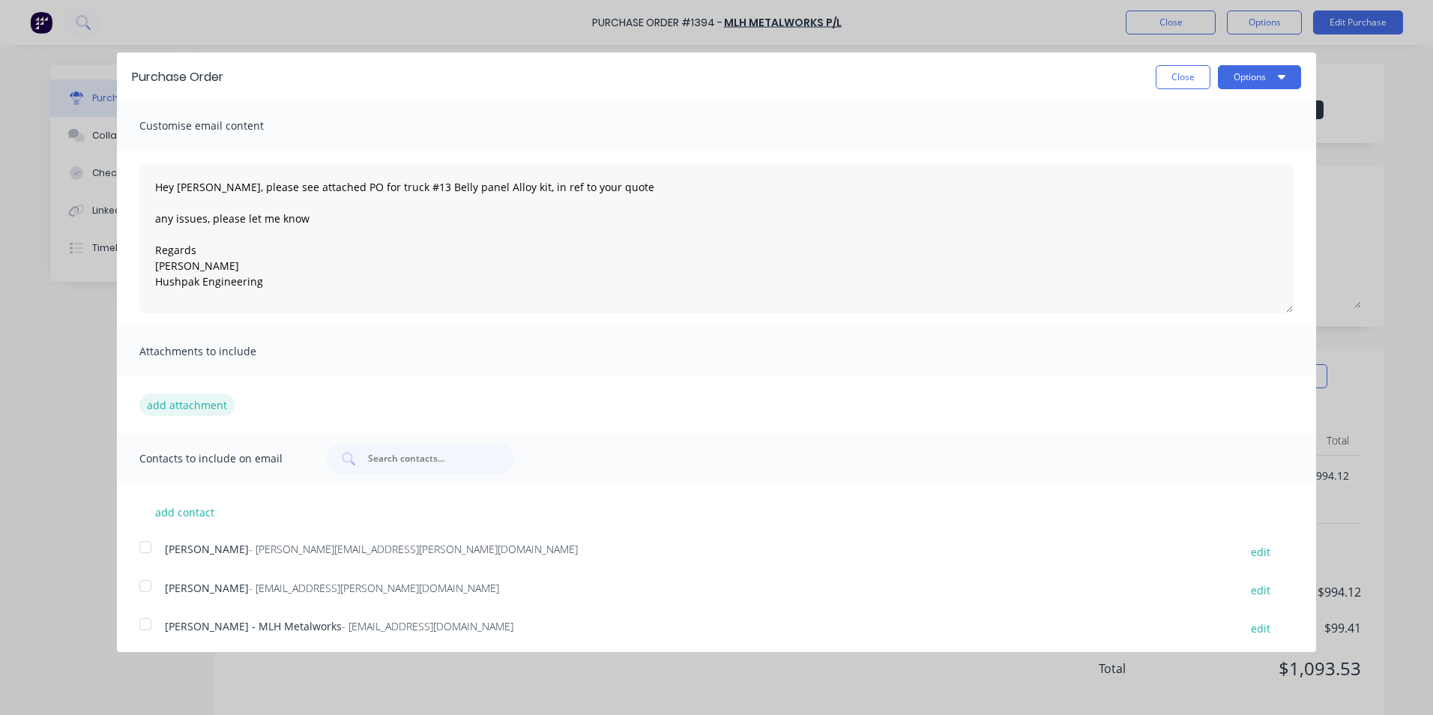
click at [186, 403] on button "add attachment" at bounding box center [186, 405] width 95 height 22
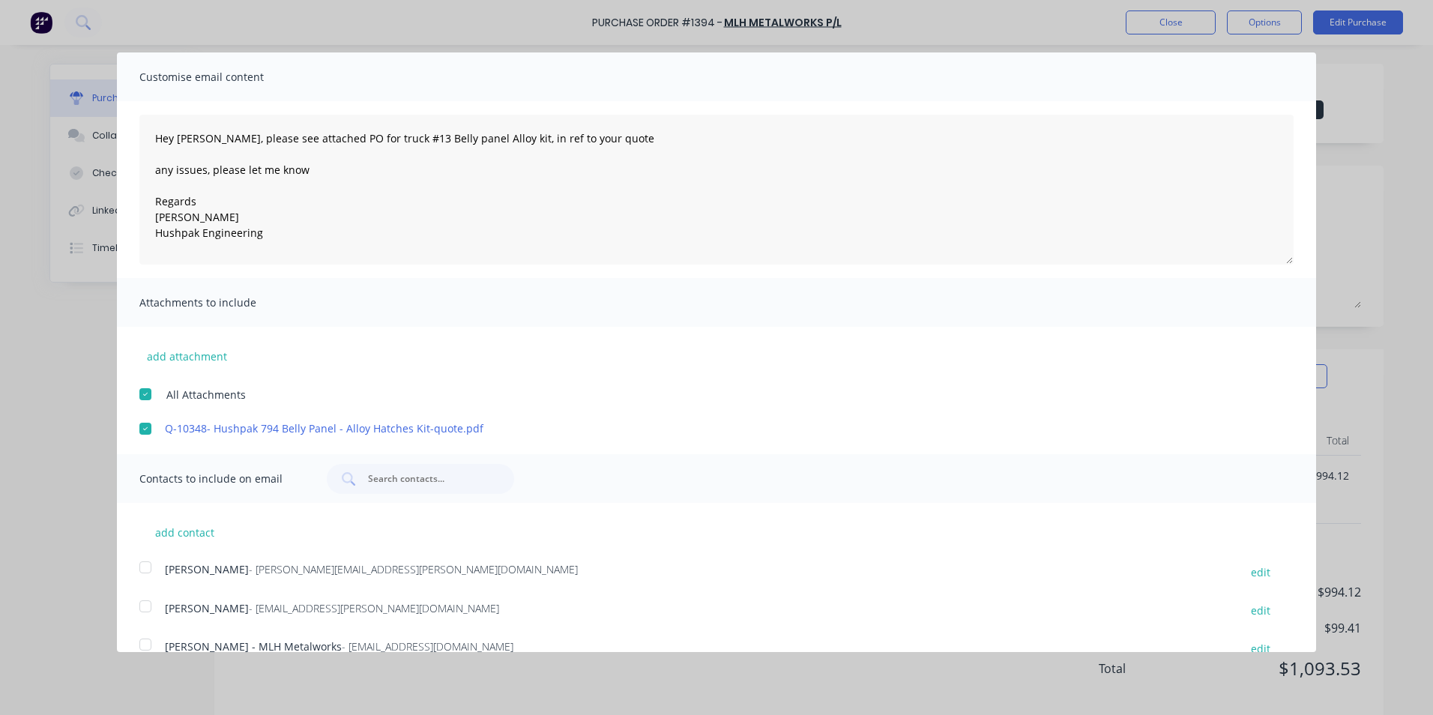
scroll to position [73, 0]
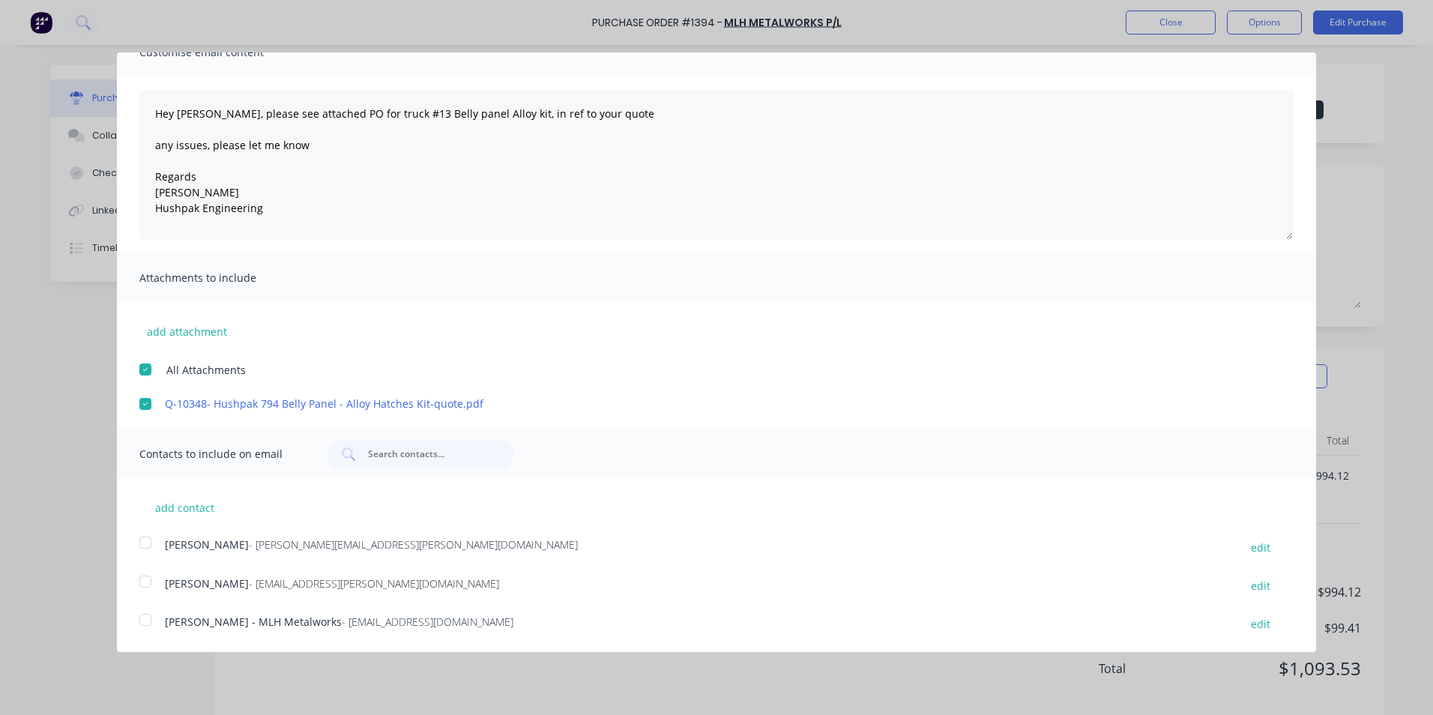
click at [145, 543] on div at bounding box center [145, 543] width 30 height 30
click at [147, 621] on div at bounding box center [145, 620] width 30 height 30
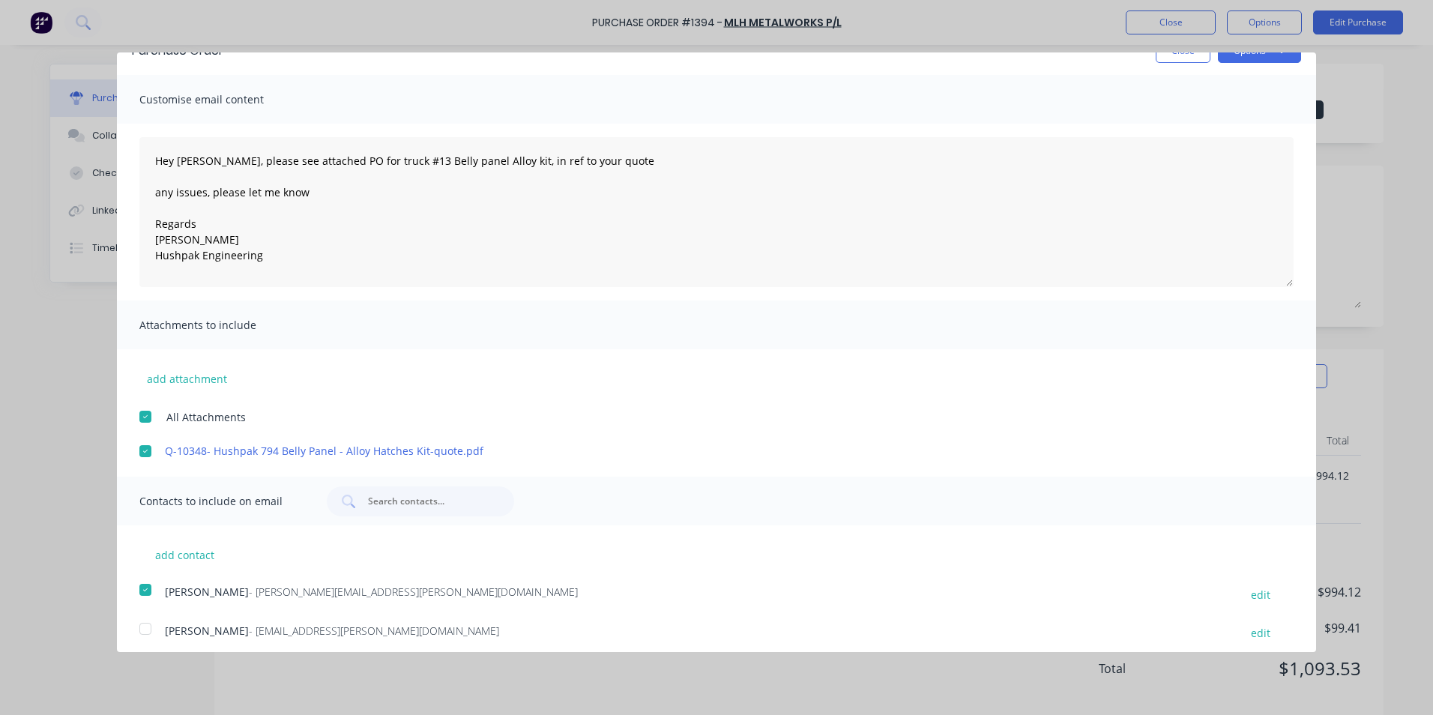
scroll to position [0, 0]
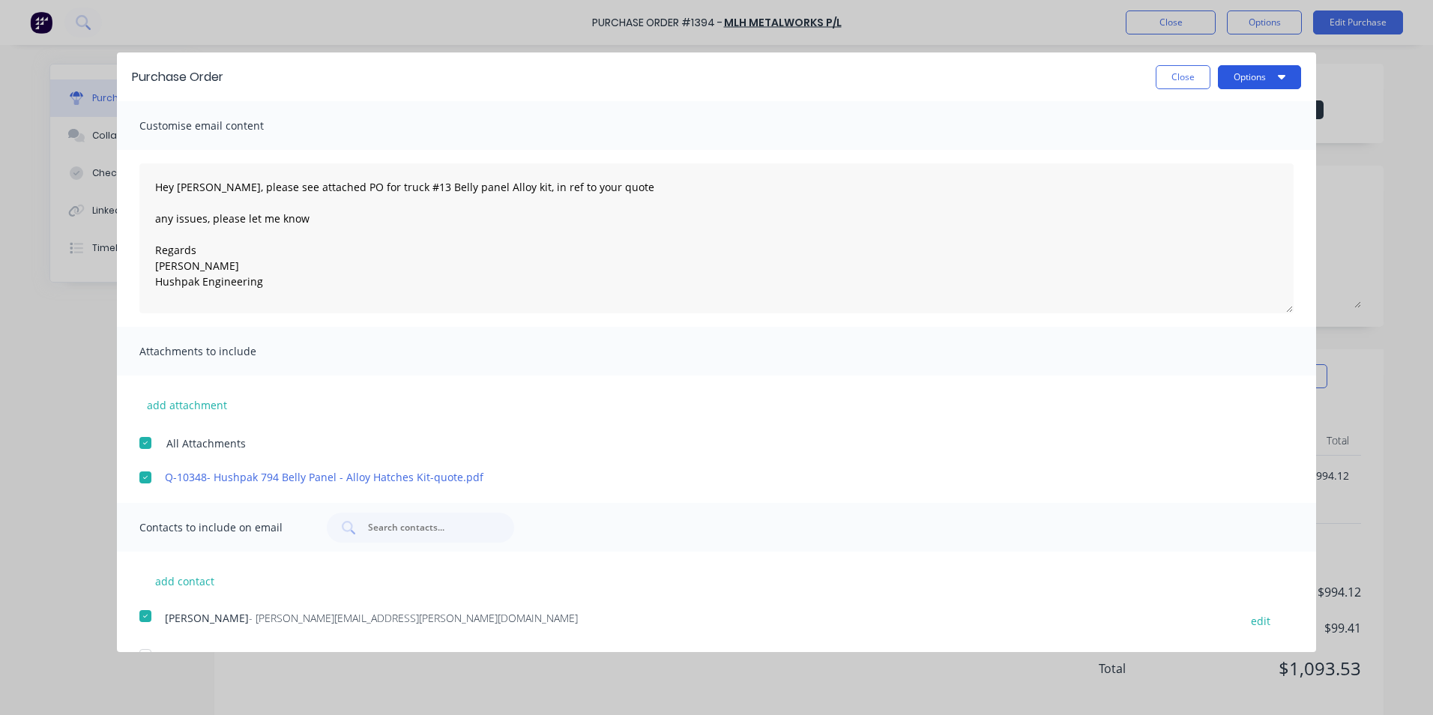
click at [1235, 74] on button "Options" at bounding box center [1259, 77] width 83 height 24
click at [1182, 145] on div "Email" at bounding box center [1229, 145] width 115 height 22
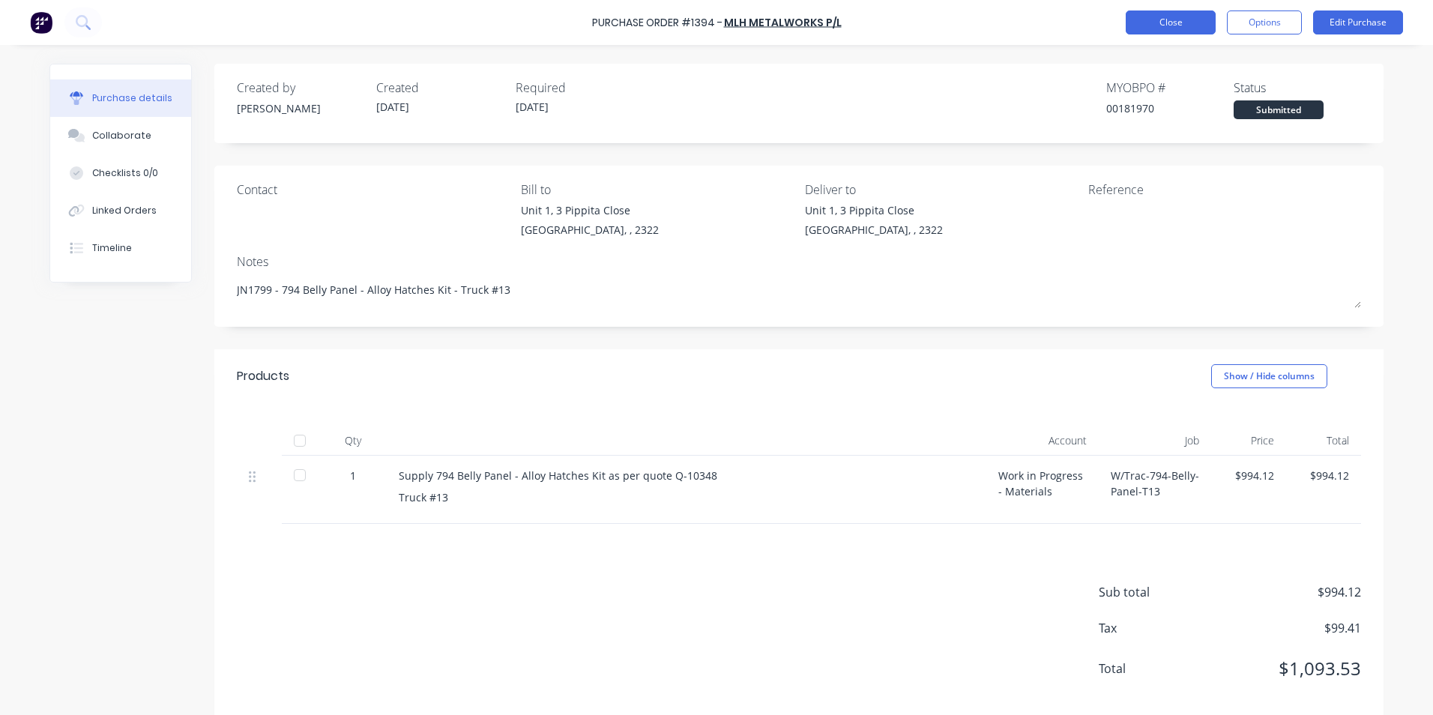
click at [1169, 21] on button "Close" at bounding box center [1171, 22] width 90 height 24
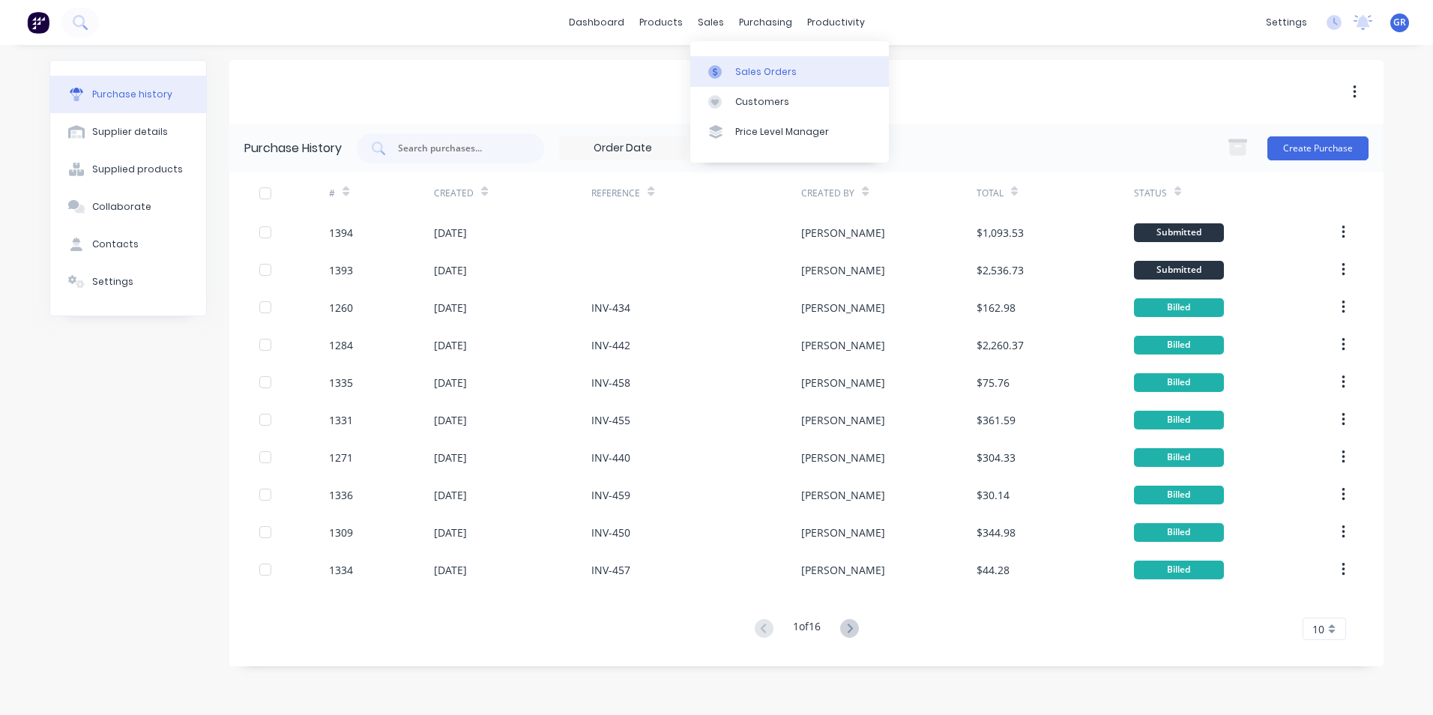
click at [763, 71] on div "Sales Orders" at bounding box center [765, 71] width 61 height 13
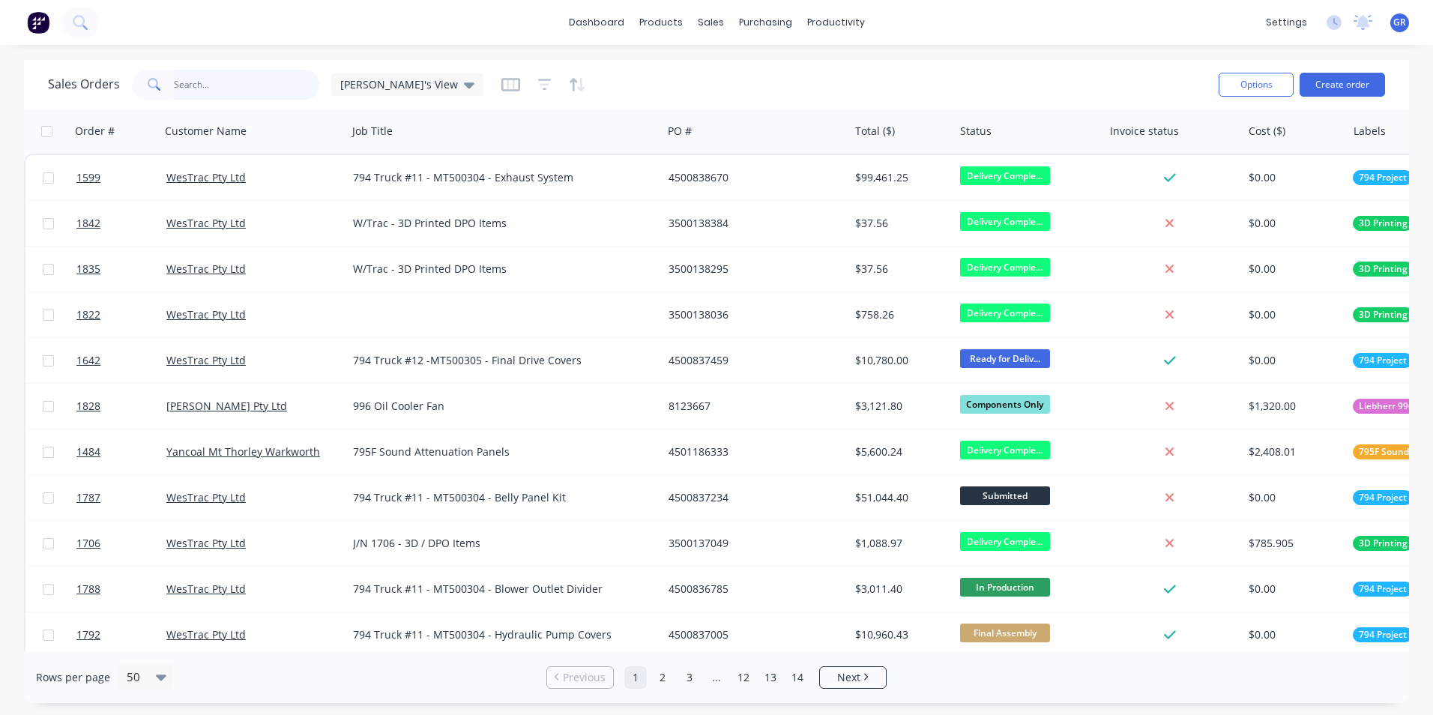
click at [196, 84] on input "text" at bounding box center [247, 85] width 146 height 30
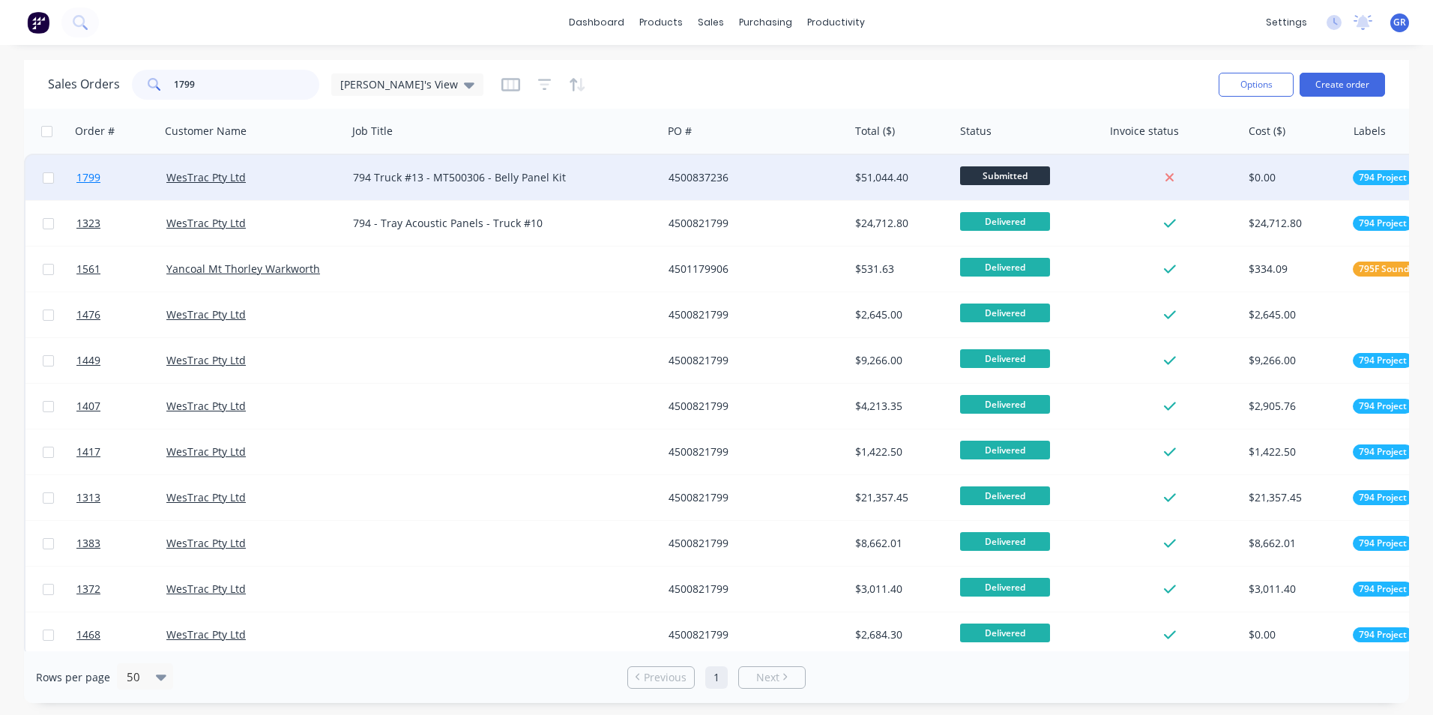
type input "1799"
click at [94, 179] on span "1799" at bounding box center [88, 177] width 24 height 15
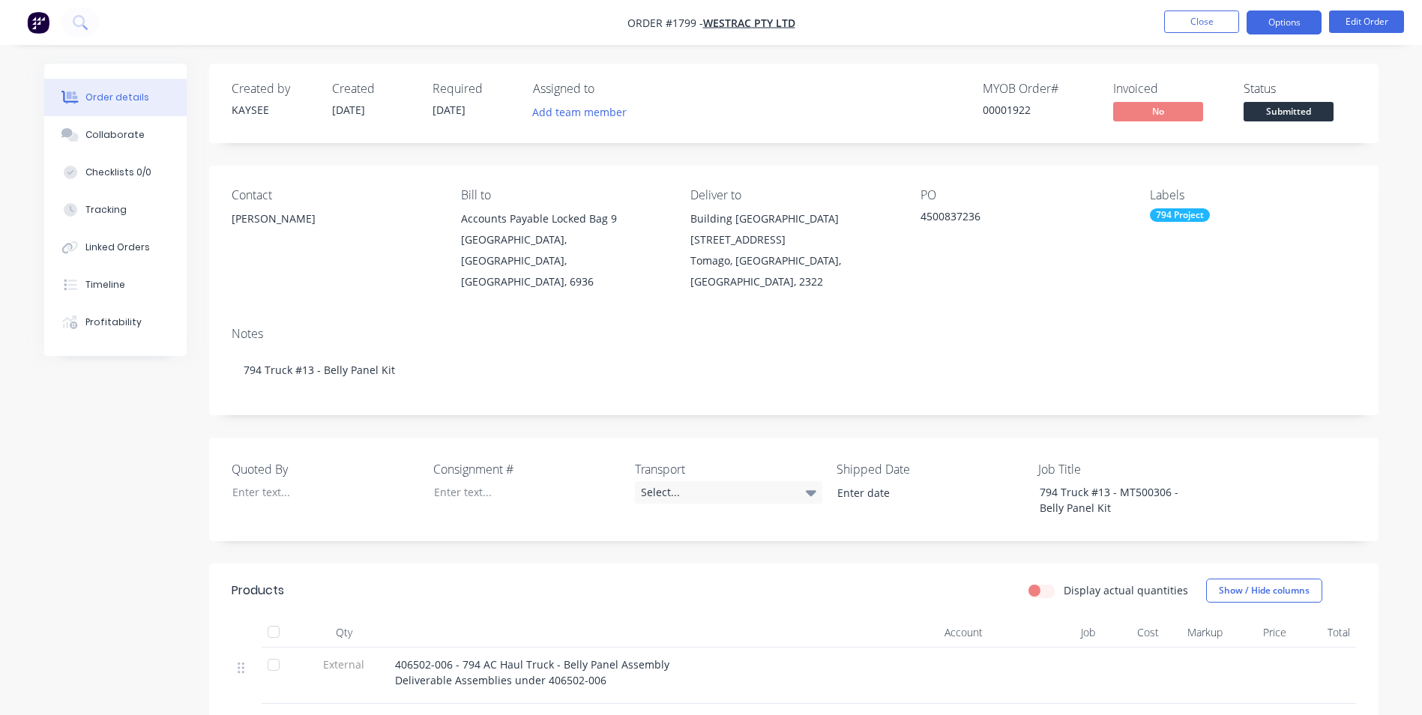
click at [1295, 24] on button "Options" at bounding box center [1284, 22] width 75 height 24
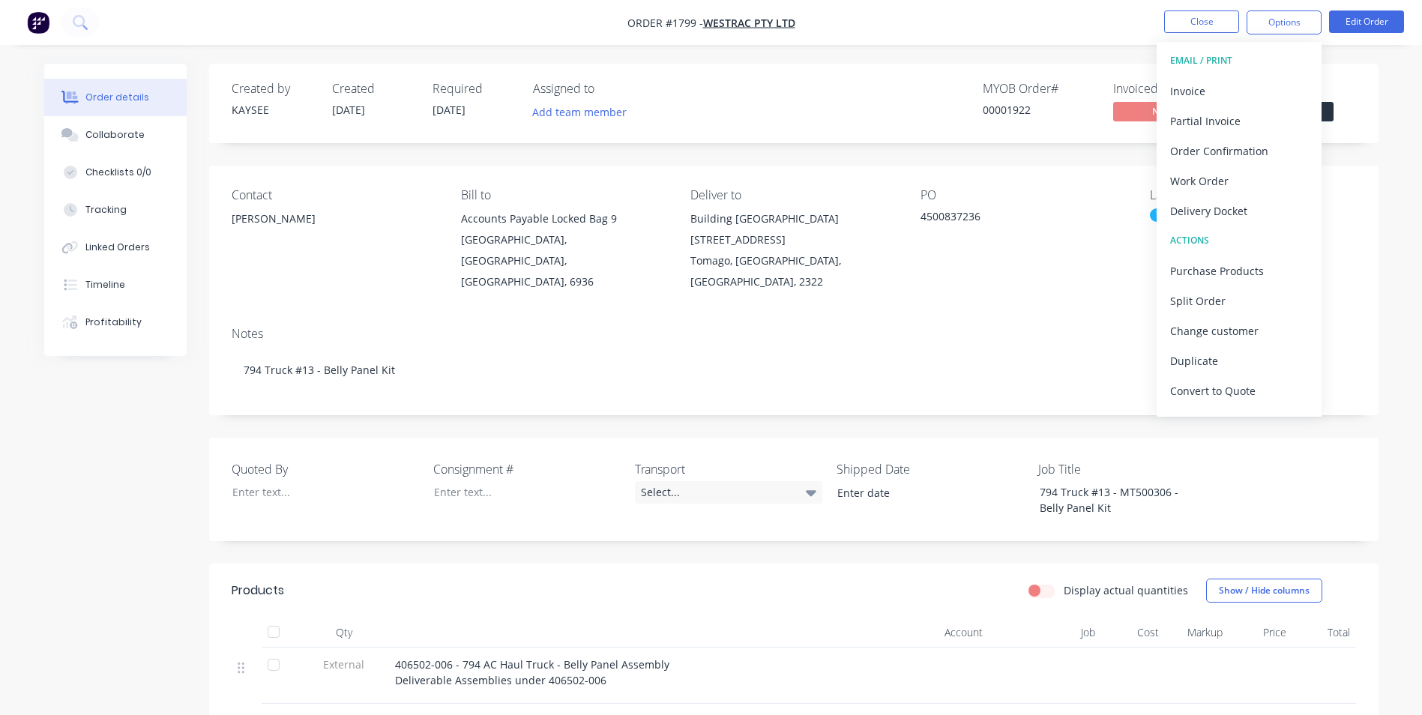
click at [668, 89] on div "Assigned to" at bounding box center [608, 89] width 150 height 14
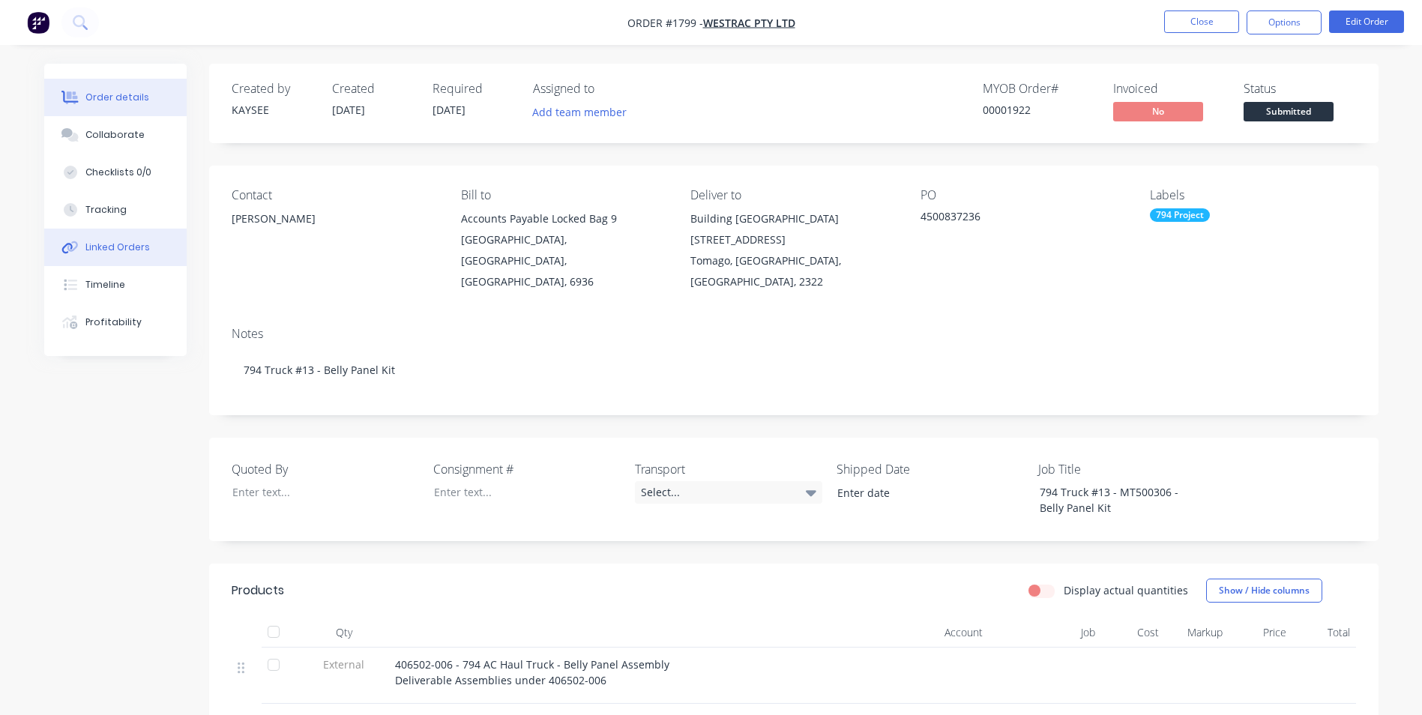
click at [122, 247] on div "Linked Orders" at bounding box center [117, 247] width 64 height 13
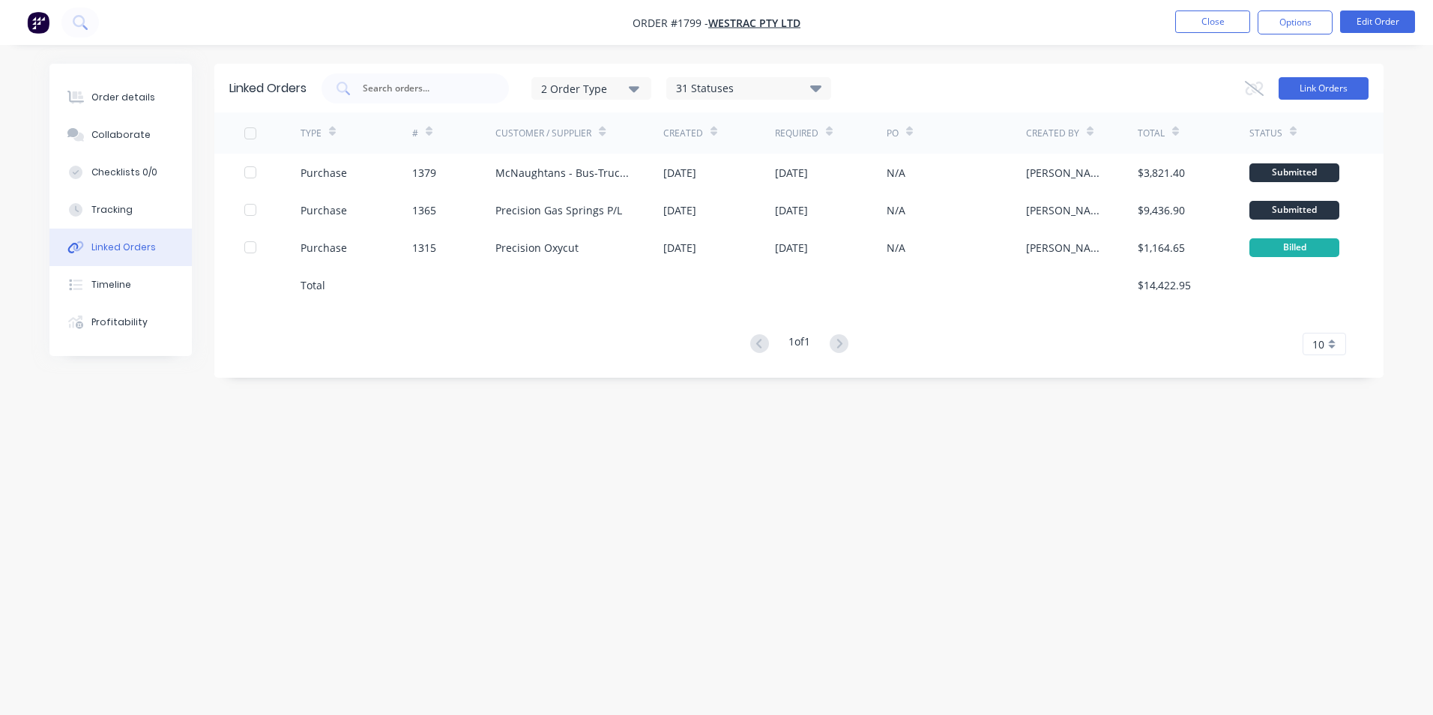
click at [1334, 91] on button "Link Orders" at bounding box center [1324, 88] width 90 height 22
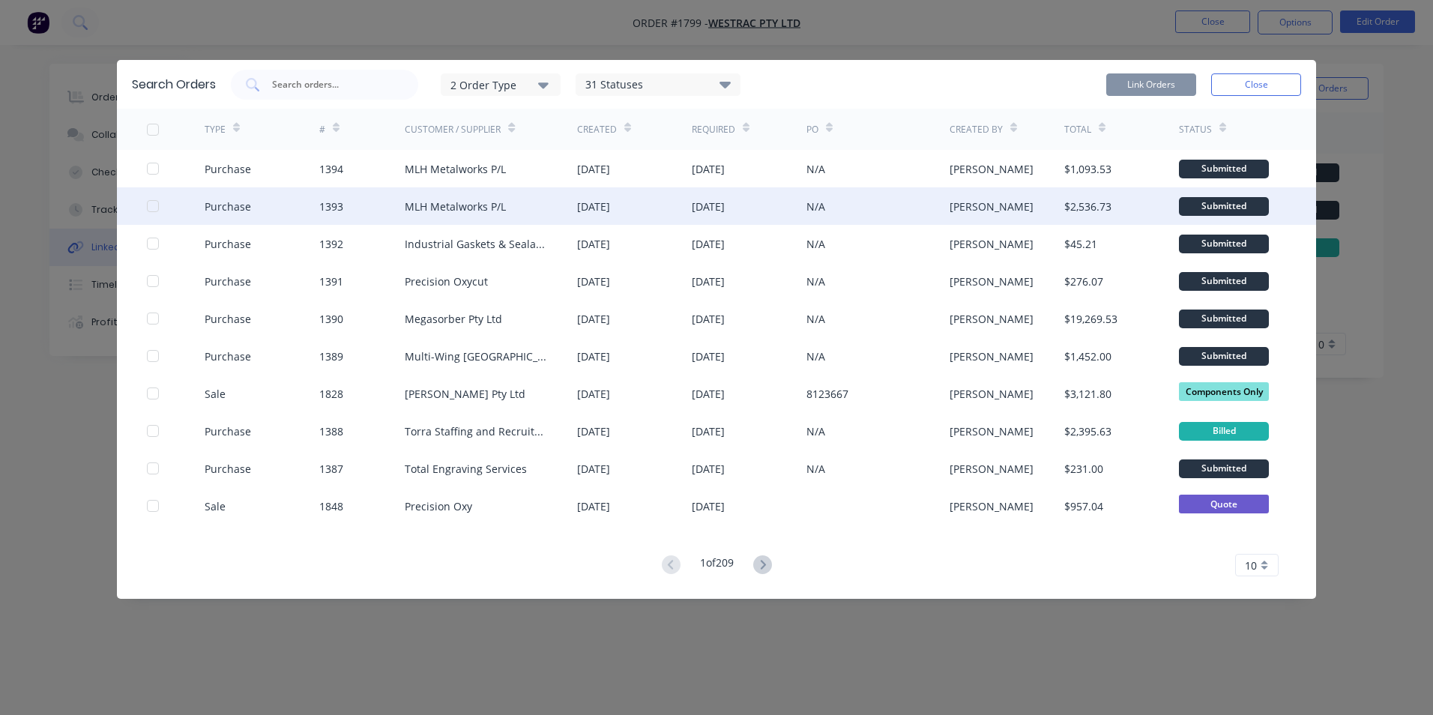
click at [152, 205] on div at bounding box center [153, 206] width 30 height 30
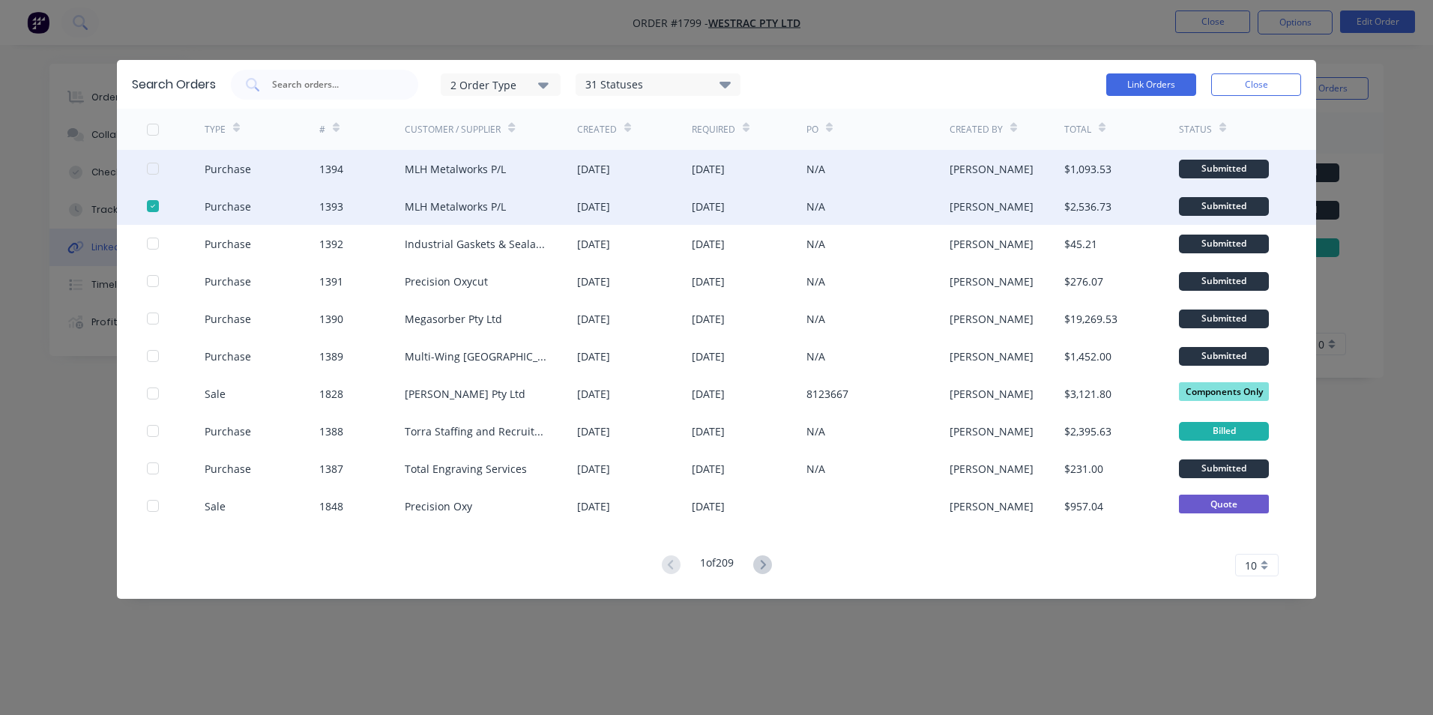
click at [149, 166] on div at bounding box center [153, 169] width 30 height 30
click at [1163, 85] on button "Link Orders" at bounding box center [1151, 84] width 90 height 22
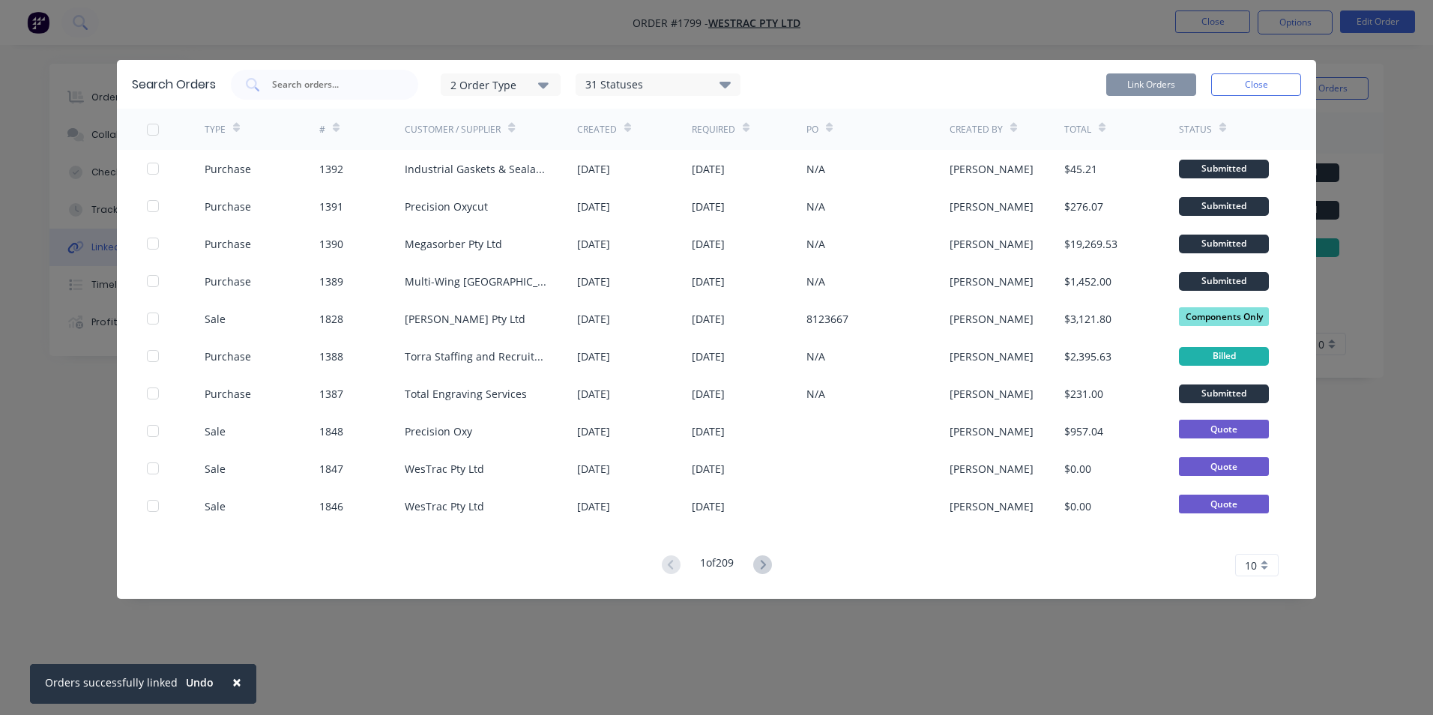
click at [1256, 85] on button "Close" at bounding box center [1256, 84] width 90 height 22
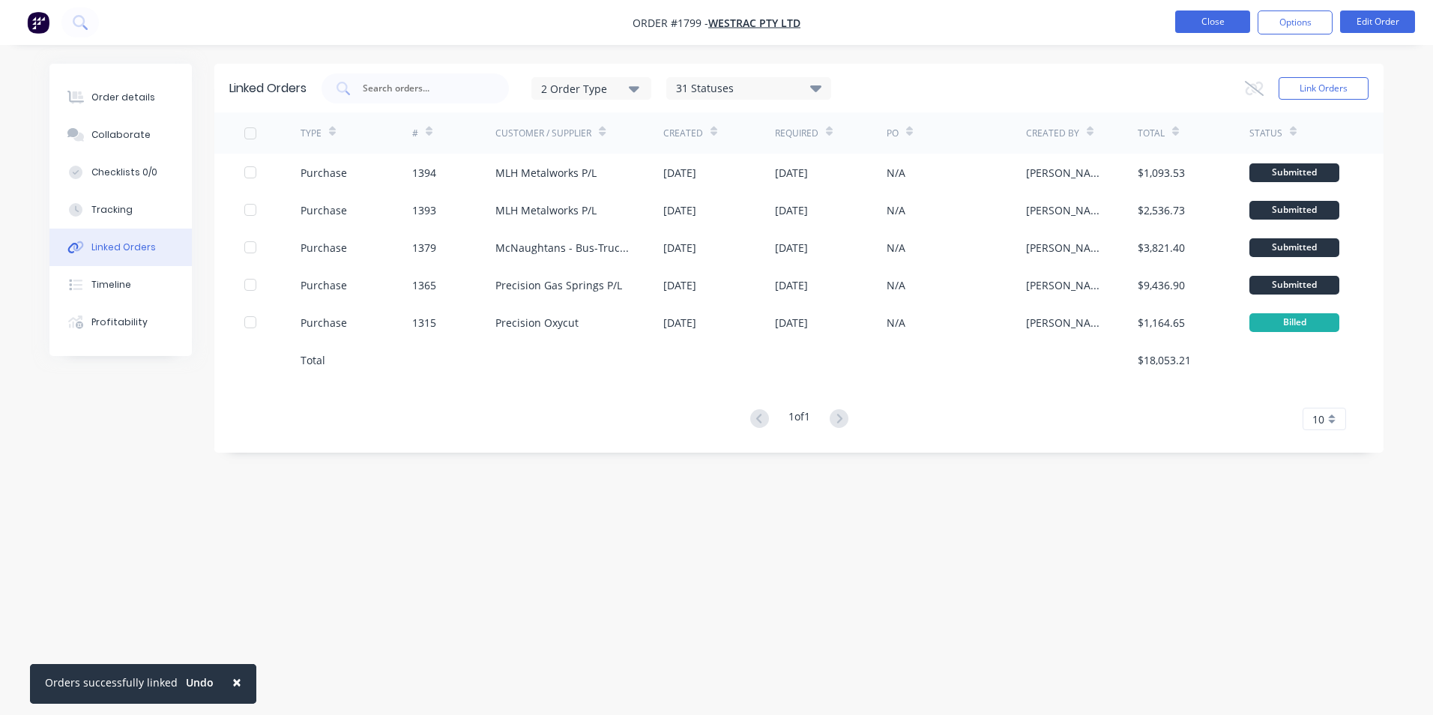
click at [1224, 20] on button "Close" at bounding box center [1212, 21] width 75 height 22
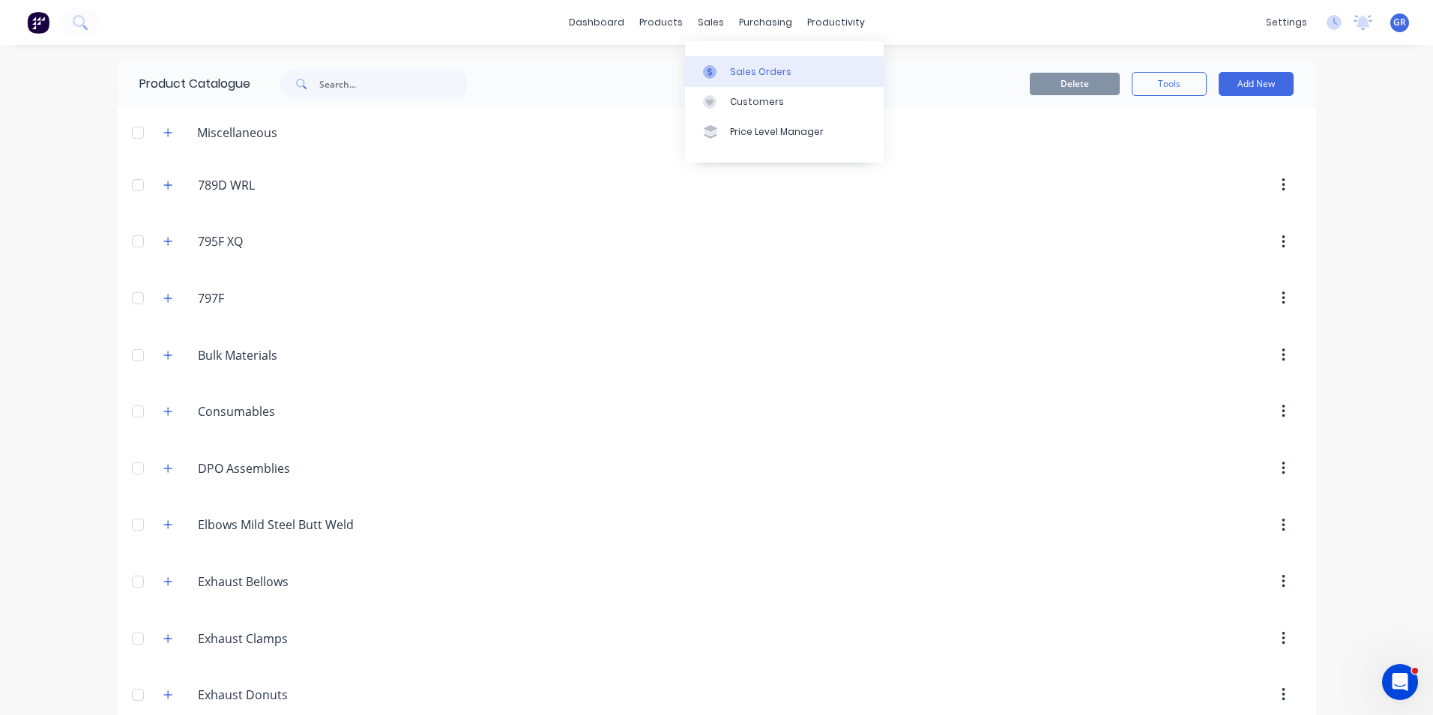
click at [771, 72] on div "Sales Orders" at bounding box center [760, 71] width 61 height 13
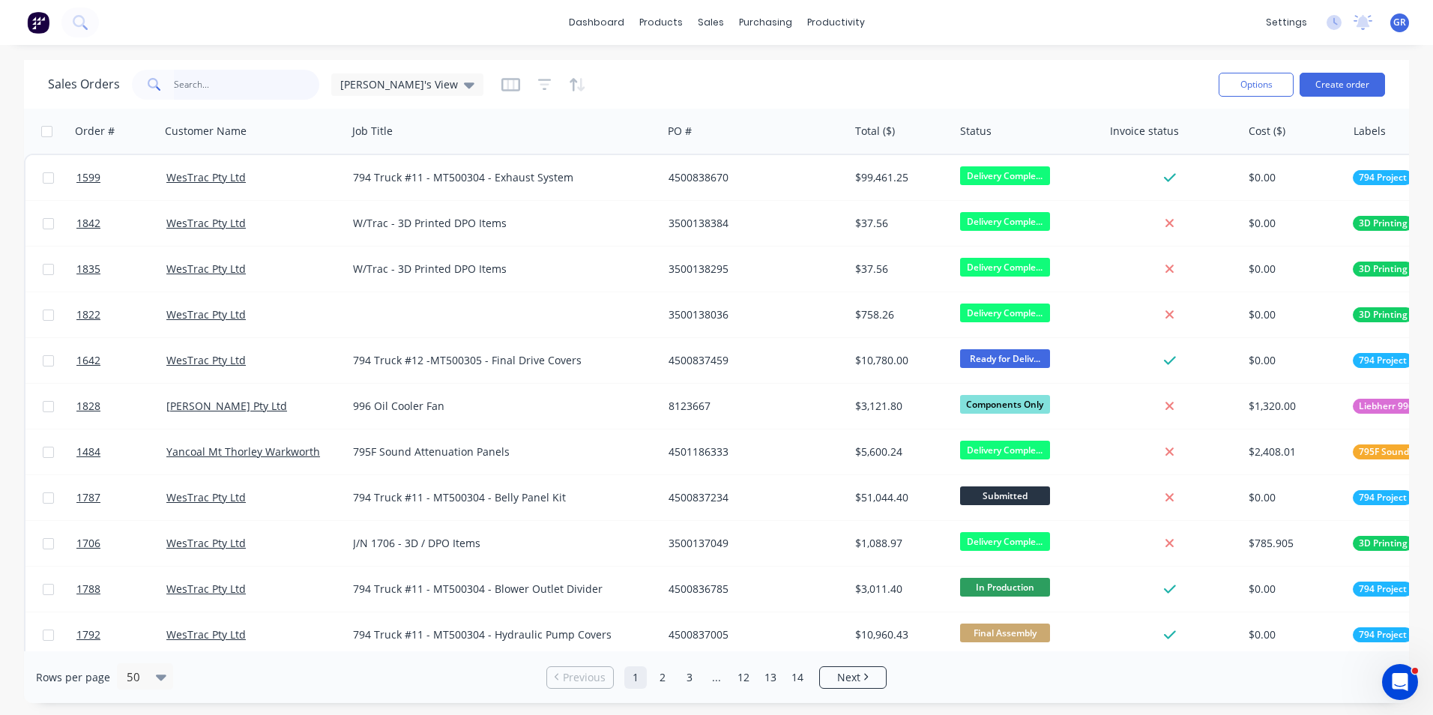
click at [202, 79] on input "text" at bounding box center [247, 85] width 146 height 30
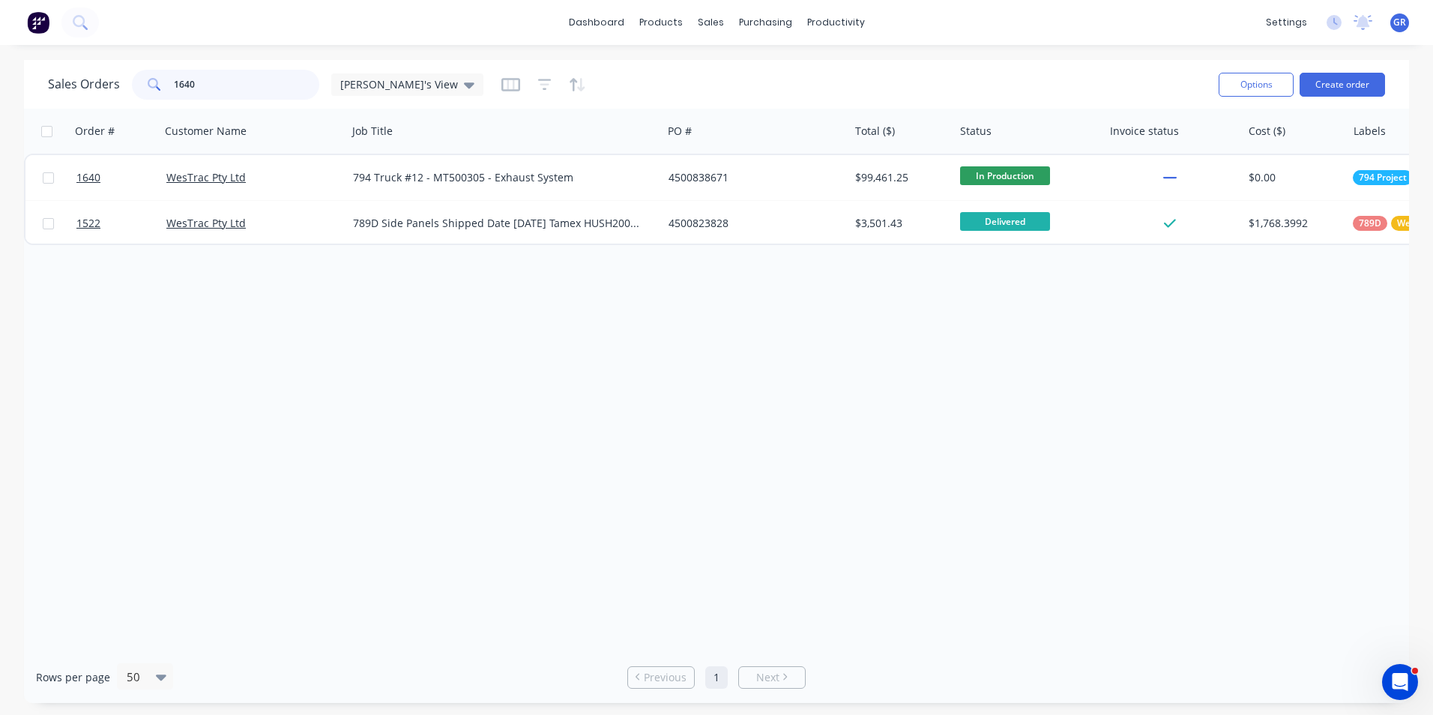
drag, startPoint x: 204, startPoint y: 85, endPoint x: 159, endPoint y: 82, distance: 45.1
click at [158, 83] on div "1640" at bounding box center [225, 85] width 187 height 30
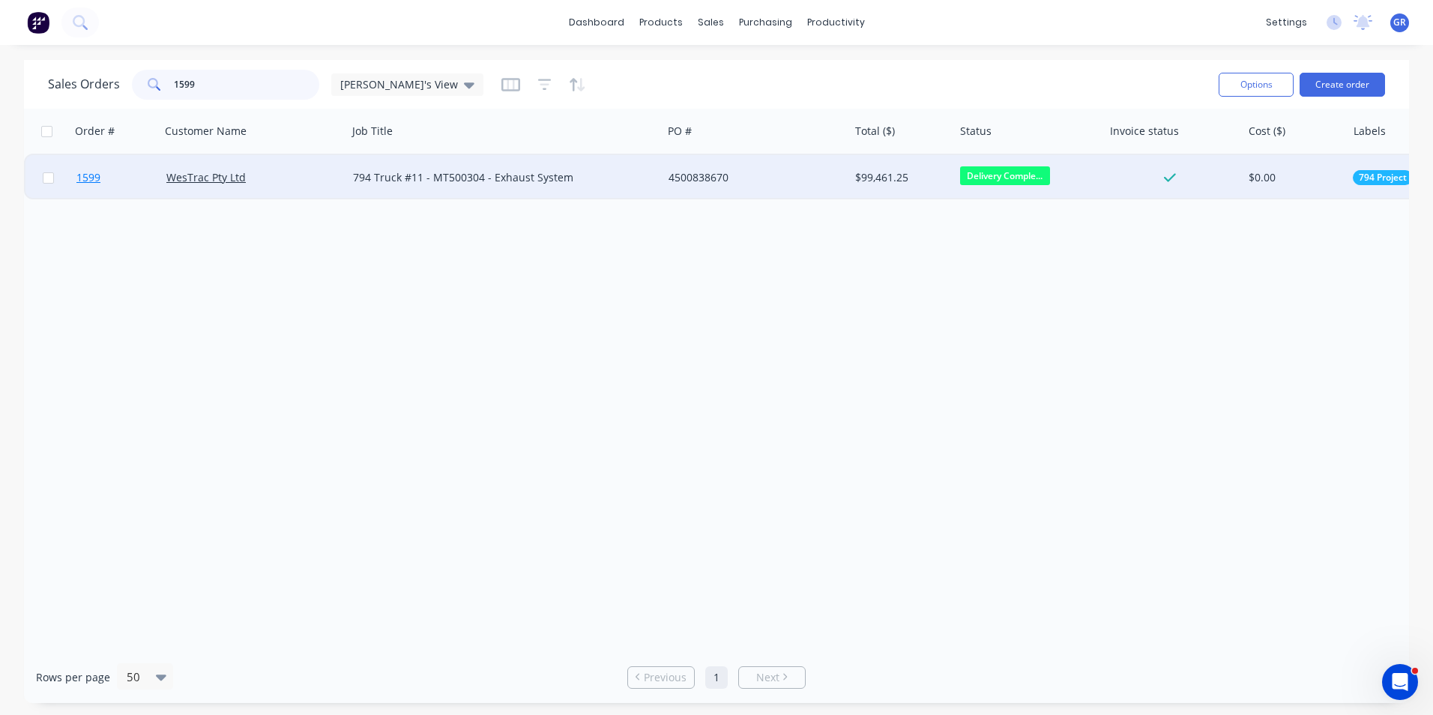
type input "1599"
click at [91, 176] on span "1599" at bounding box center [88, 177] width 24 height 15
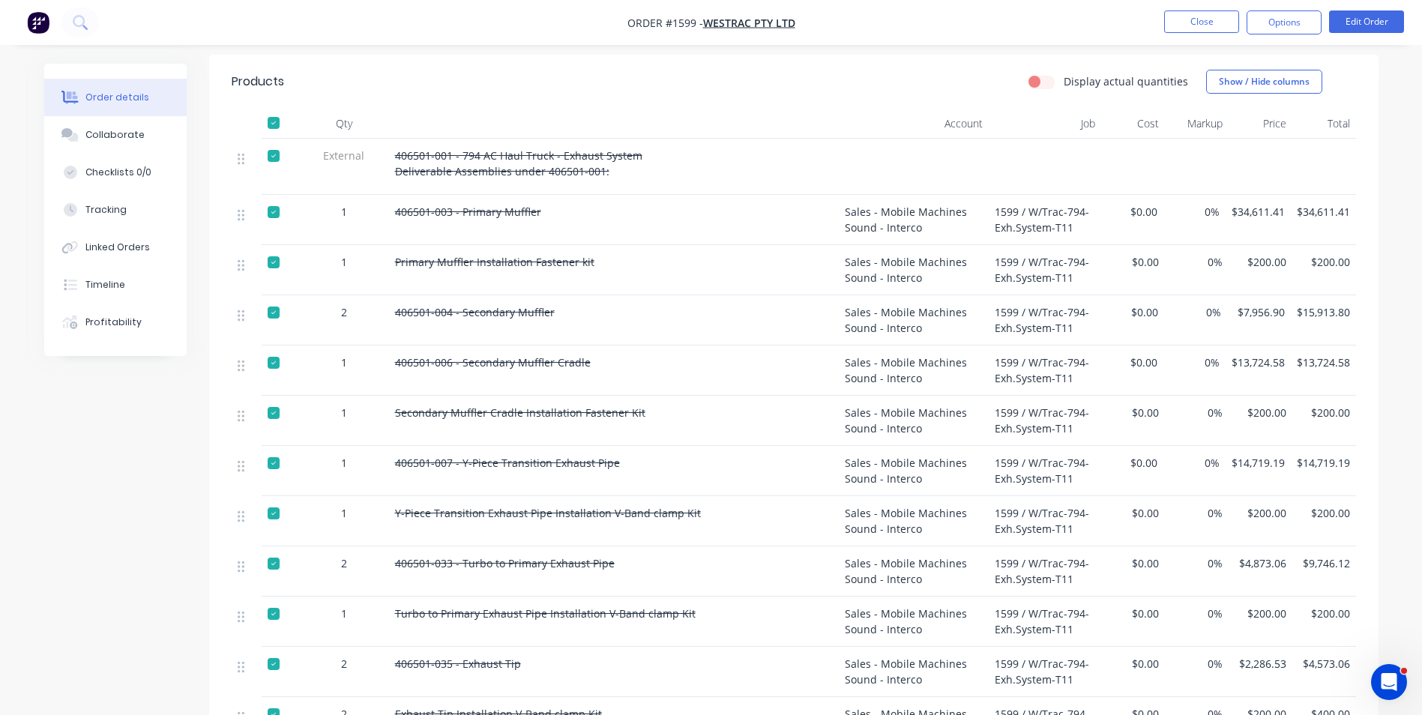
scroll to position [600, 0]
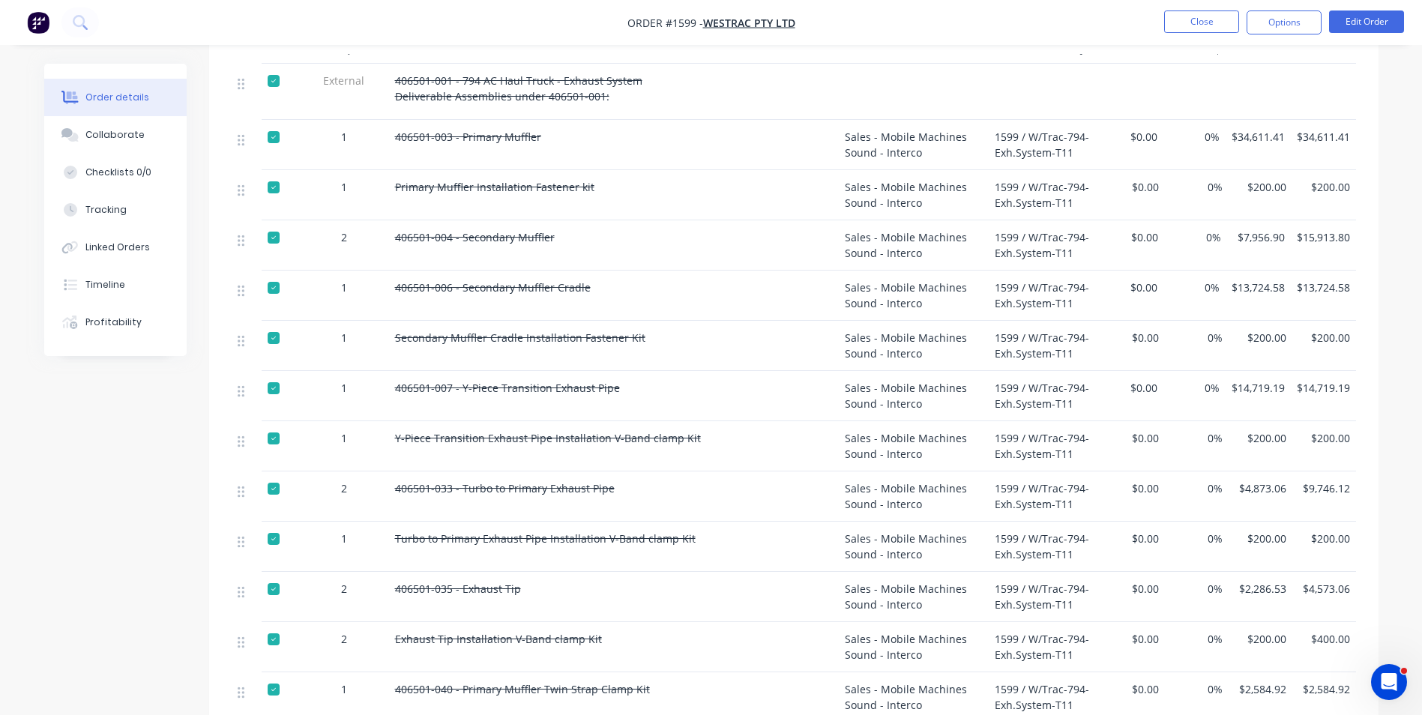
click at [618, 431] on span "Y-Piece Transition Exhaust Pipe Installation V-Band clamp Kit" at bounding box center [548, 438] width 306 height 14
drag, startPoint x: 687, startPoint y: 416, endPoint x: 607, endPoint y: 417, distance: 80.2
click at [607, 431] on span "Y-Piece Transition Exhaust Pipe Installation V-Band clamp Kit" at bounding box center [548, 438] width 306 height 14
drag, startPoint x: 403, startPoint y: 365, endPoint x: 598, endPoint y: 375, distance: 195.9
click at [598, 375] on div "406501-007 - Y-Piece Transition Exhaust Pipe" at bounding box center [614, 396] width 450 height 50
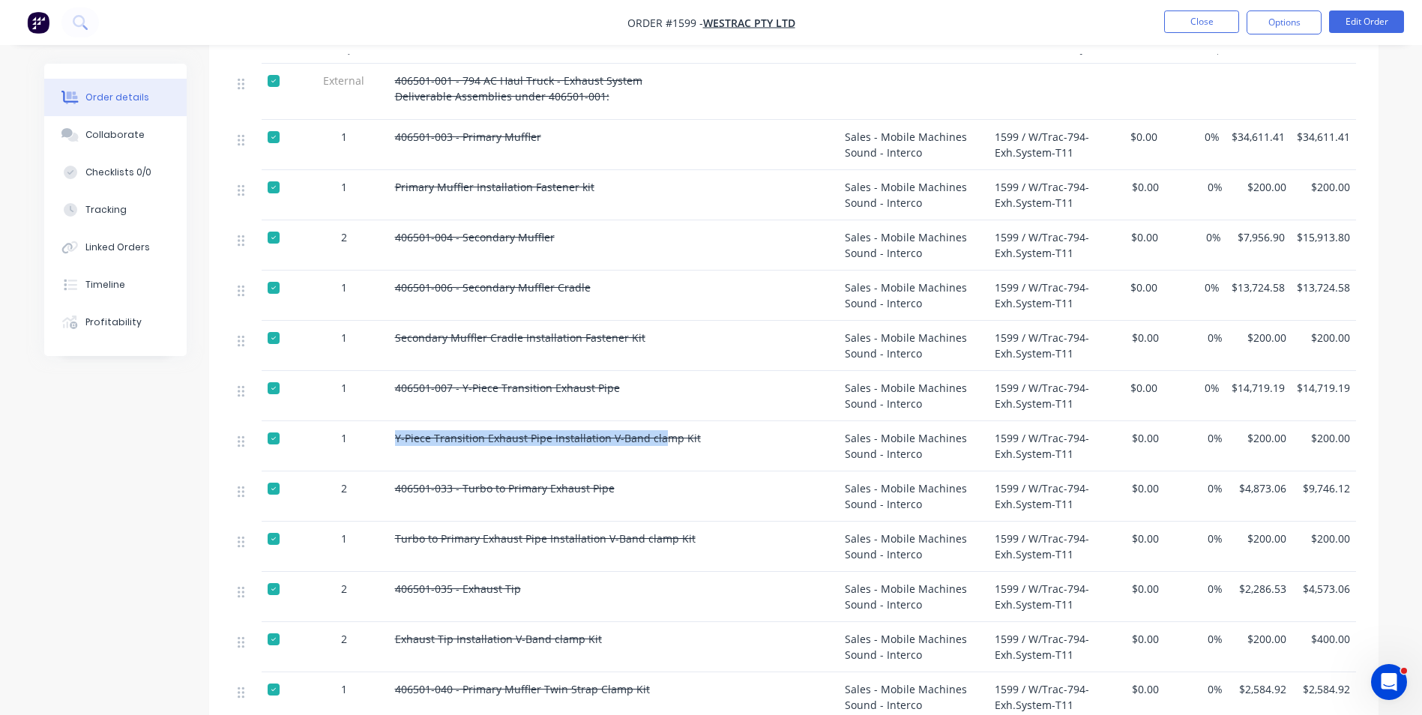
drag, startPoint x: 391, startPoint y: 415, endPoint x: 657, endPoint y: 429, distance: 266.5
click at [657, 429] on div "Y-Piece Transition Exhaust Pipe Installation V-Band clamp Kit" at bounding box center [614, 446] width 450 height 50
drag, startPoint x: 1238, startPoint y: 366, endPoint x: 1293, endPoint y: 367, distance: 55.5
click at [1293, 371] on div "1 406501-007 - Y-Piece Transition Exhaust Pipe Sales - Mobile Machines Sound - …" at bounding box center [794, 396] width 1124 height 50
drag, startPoint x: 1293, startPoint y: 367, endPoint x: 1298, endPoint y: 414, distance: 47.5
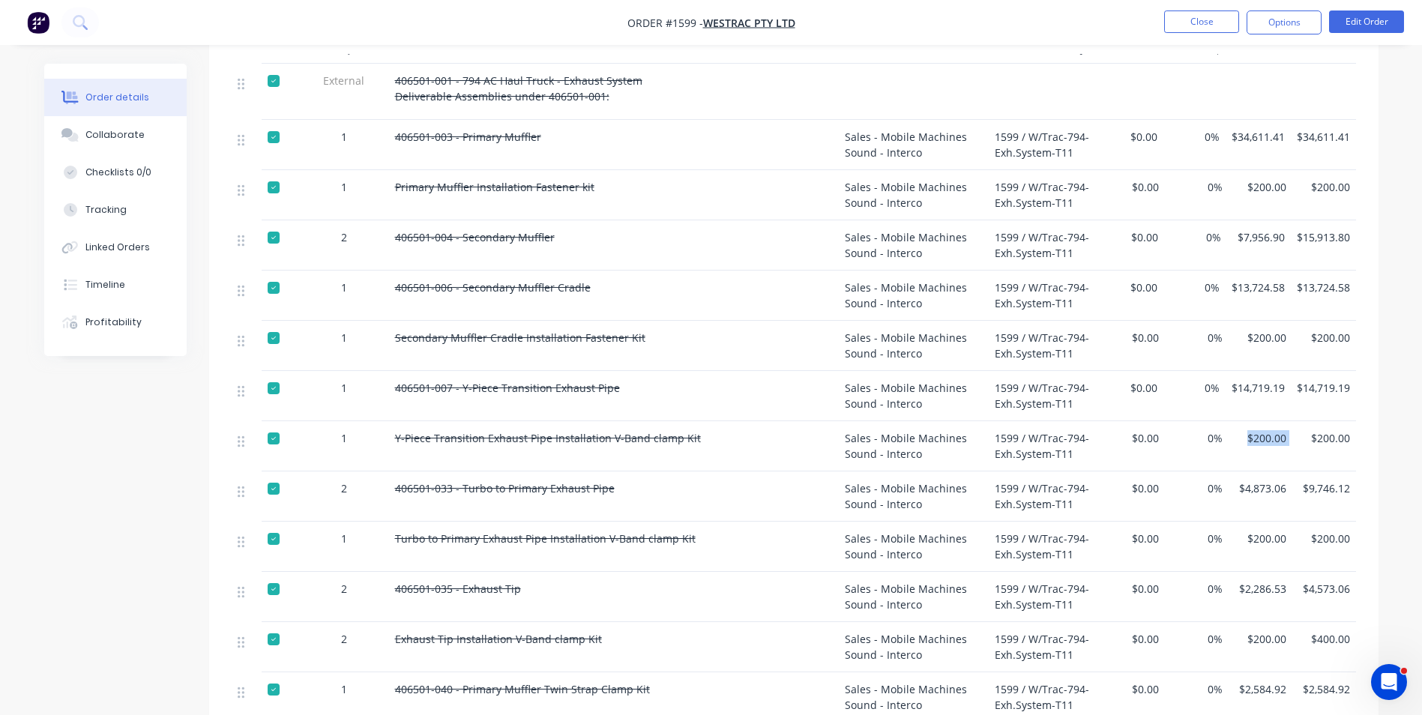
click at [1298, 421] on div "1 Y-Piece Transition Exhaust Pipe Installation V-Band clamp Kit Sales - Mobile …" at bounding box center [794, 446] width 1124 height 50
drag, startPoint x: 696, startPoint y: 418, endPoint x: 608, endPoint y: 416, distance: 87.7
click at [608, 430] on div "Y-Piece Transition Exhaust Pipe Installation V-Band clamp Kit" at bounding box center [614, 438] width 438 height 16
click at [1211, 17] on button "Close" at bounding box center [1201, 21] width 75 height 22
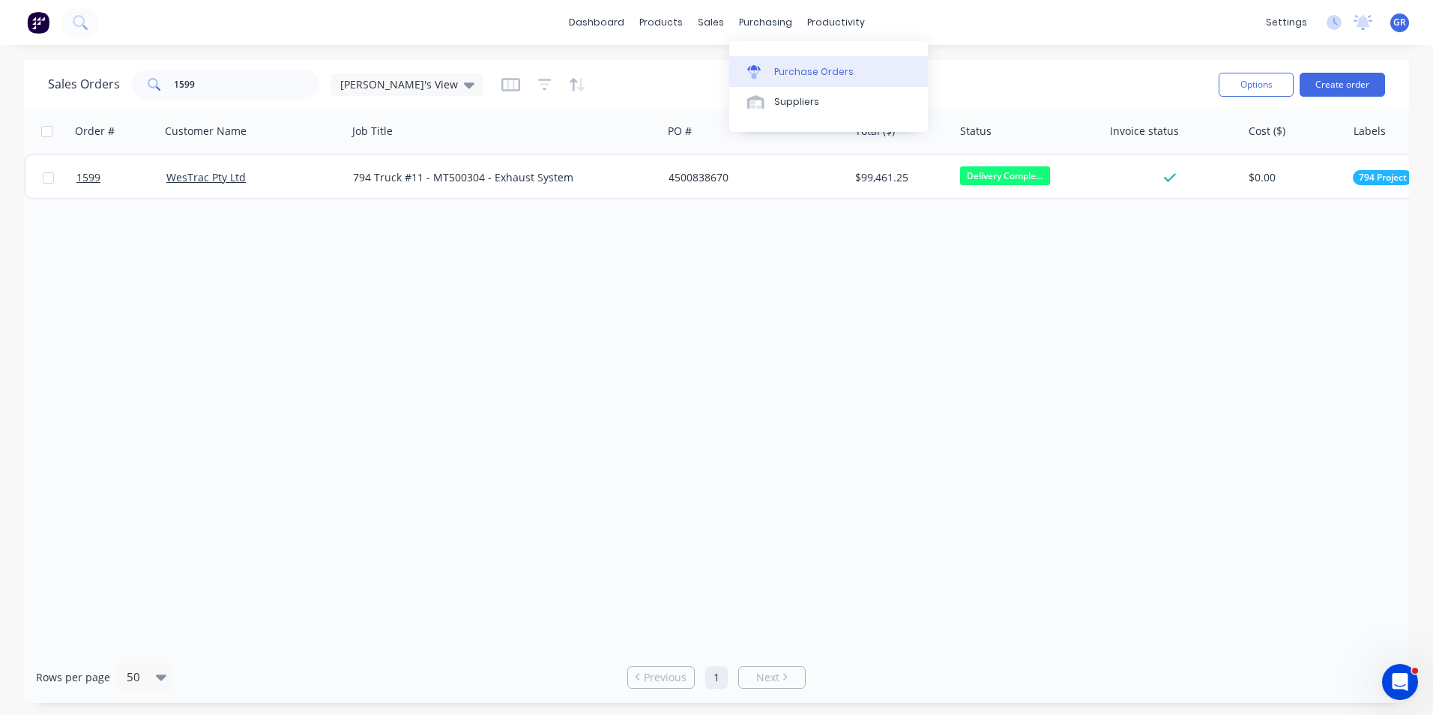
click at [799, 66] on div "Purchase Orders" at bounding box center [813, 71] width 79 height 13
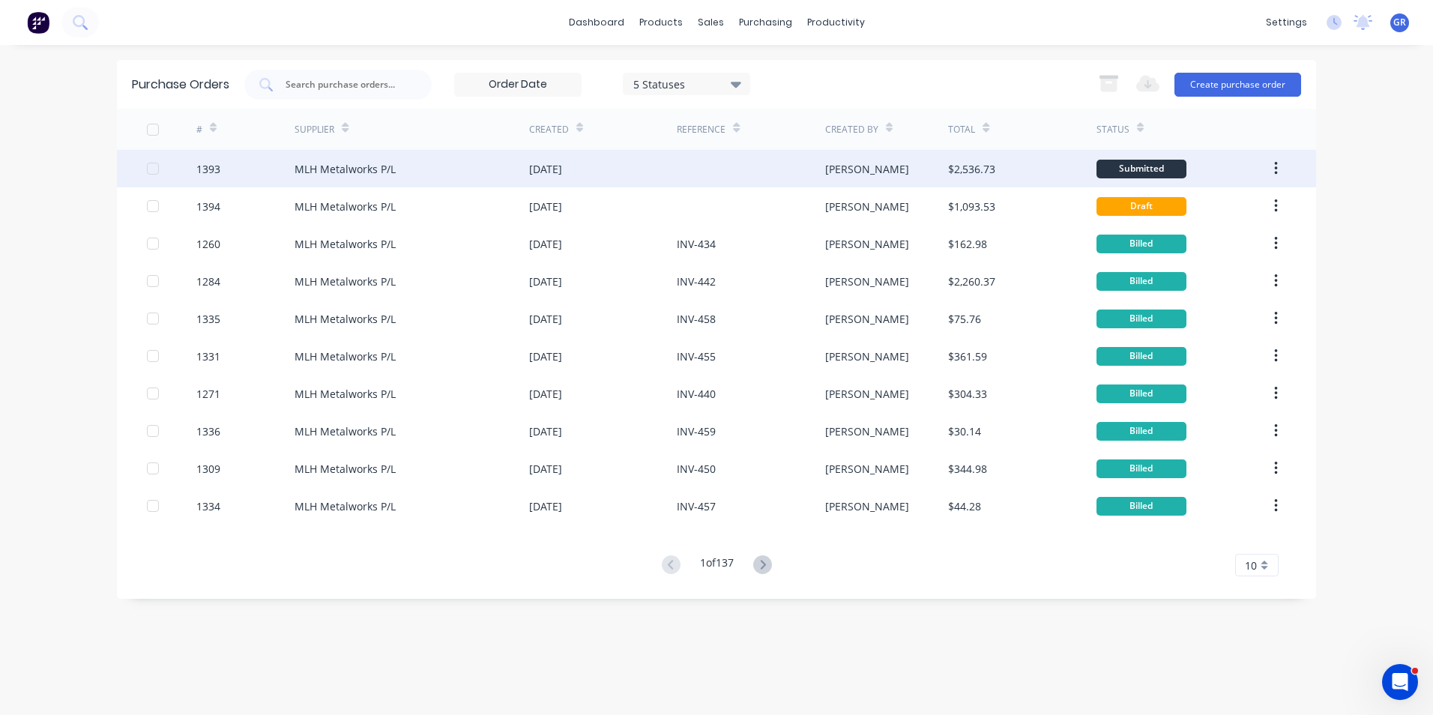
click at [211, 169] on div "1393" at bounding box center [208, 169] width 24 height 16
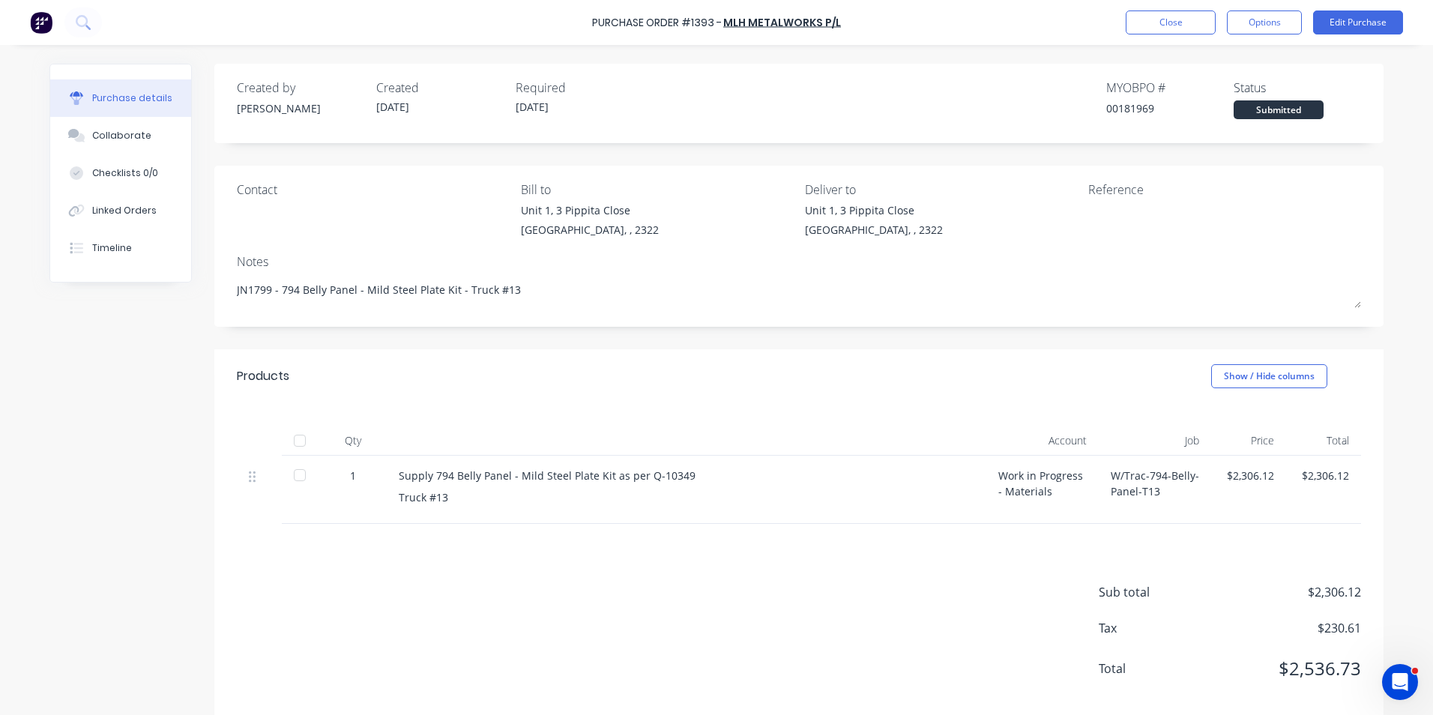
type textarea "x"
